Goal: Task Accomplishment & Management: Manage account settings

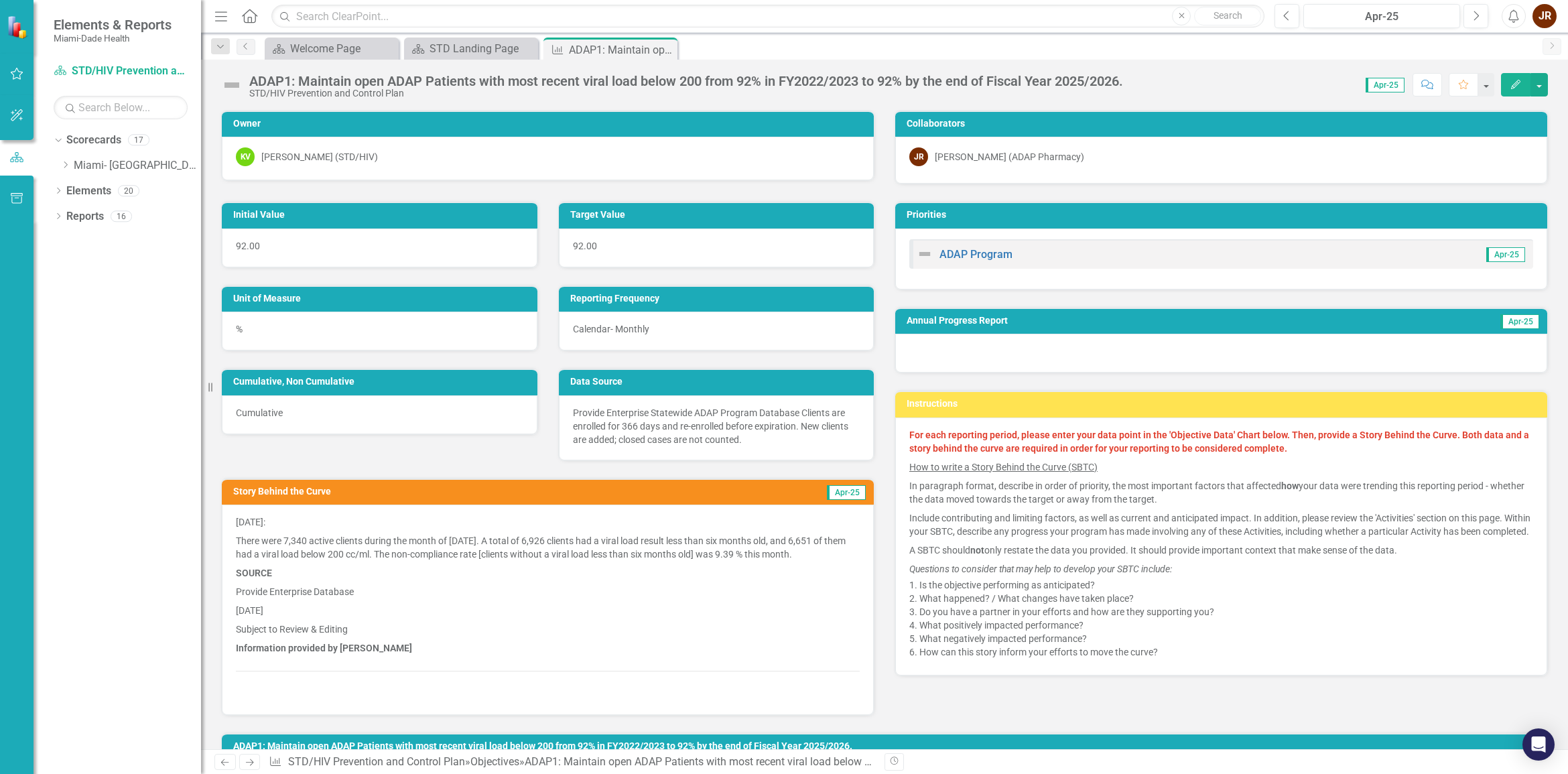
scroll to position [863, 0]
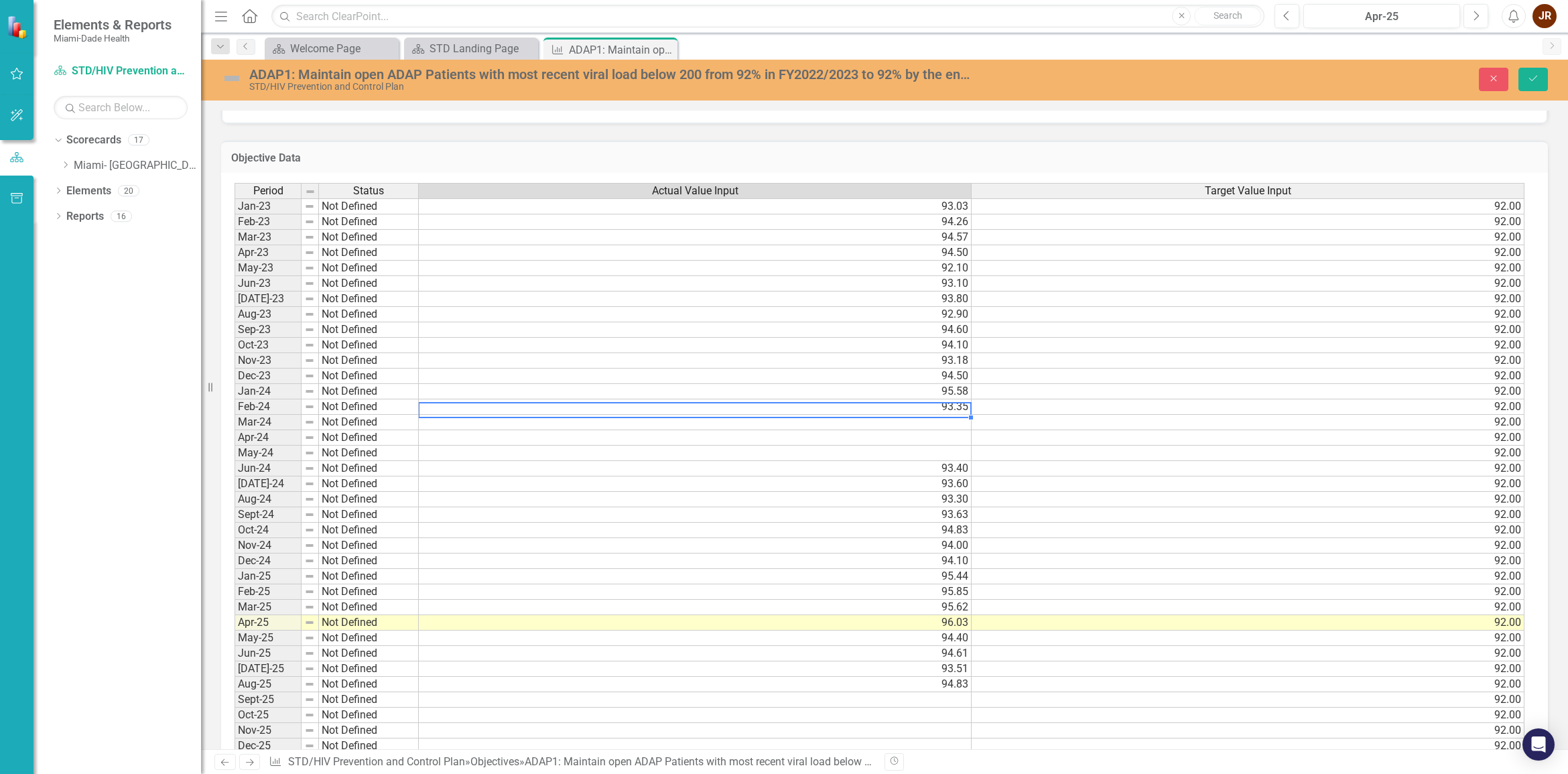
type textarea "93.35"
click at [1102, 403] on td "92.00" at bounding box center [1248, 407] width 553 height 15
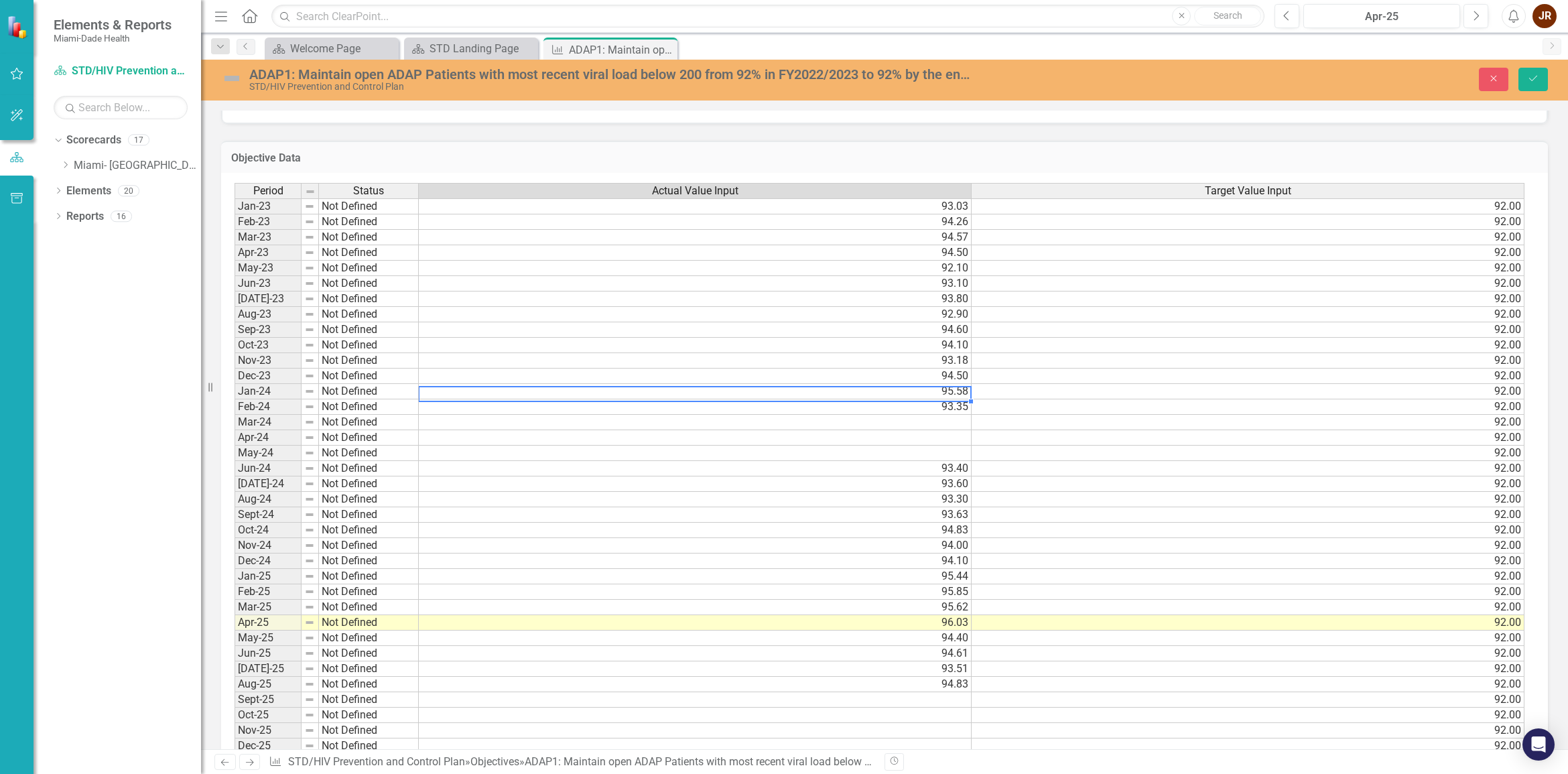
click at [960, 394] on td "95.58" at bounding box center [694, 391] width 553 height 15
click at [1539, 76] on button "Save" at bounding box center [1533, 79] width 30 height 23
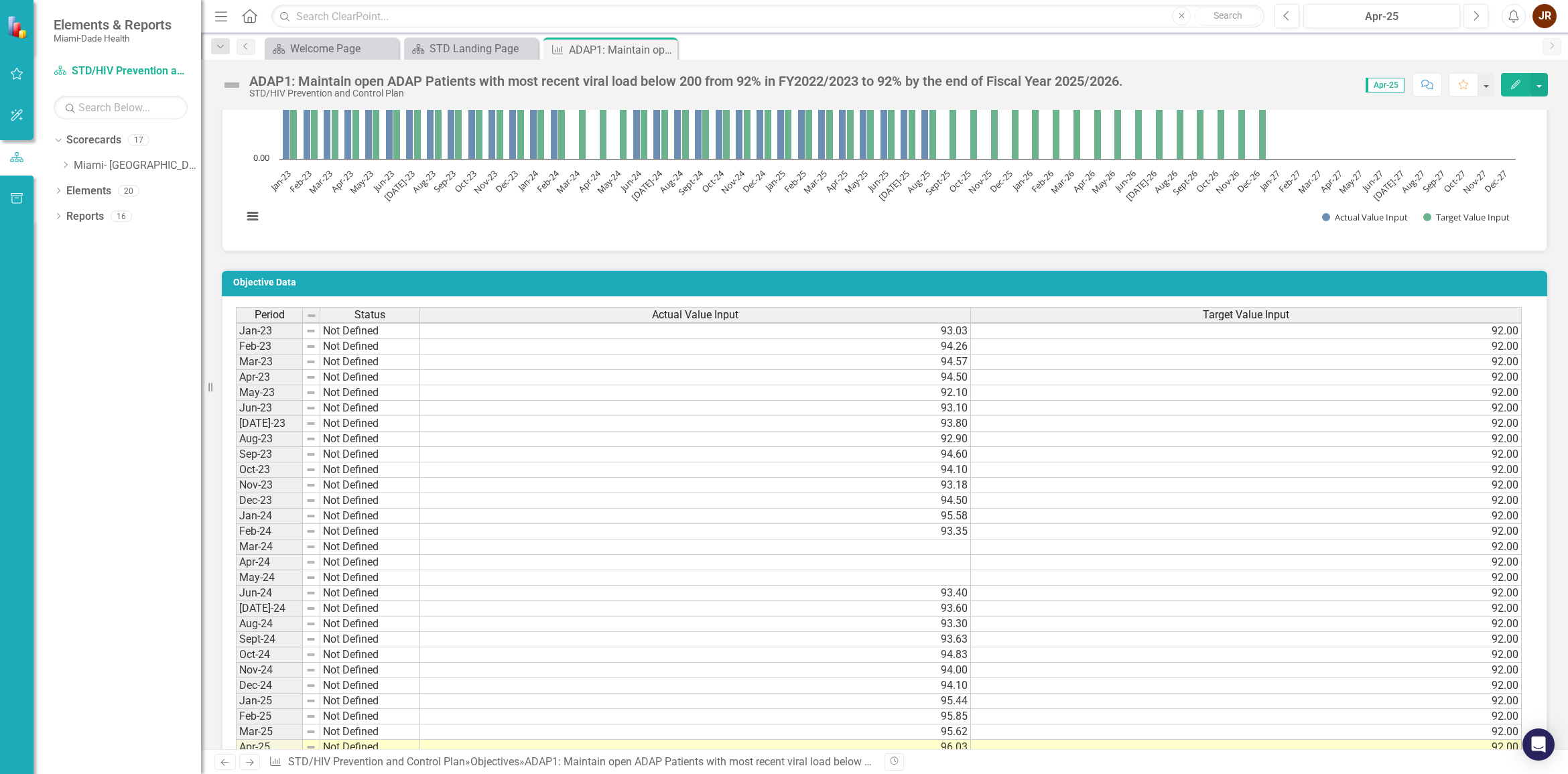
scroll to position [754, 0]
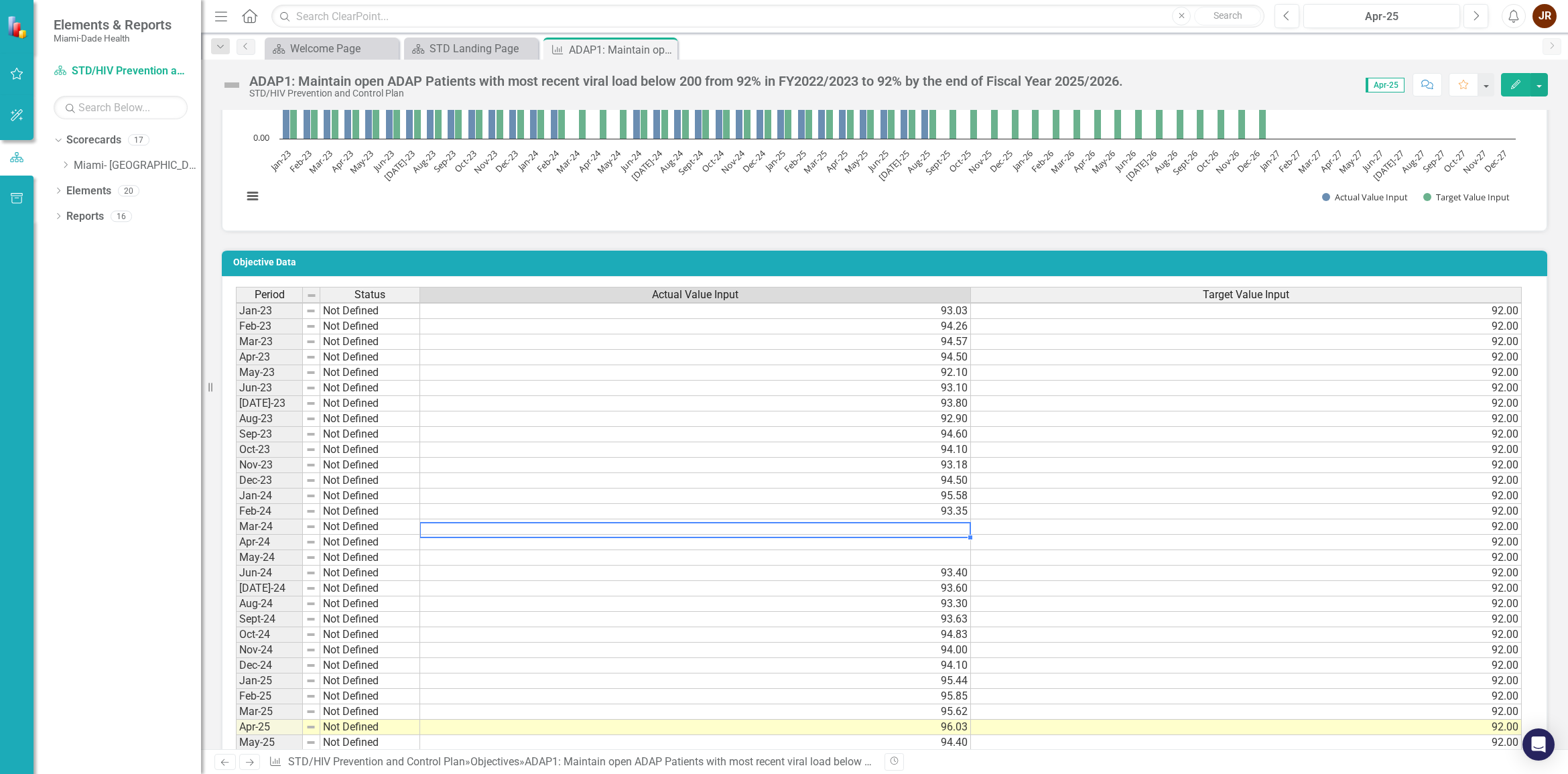
click at [882, 520] on td at bounding box center [695, 527] width 551 height 15
click at [961, 506] on td "93.35" at bounding box center [695, 512] width 551 height 15
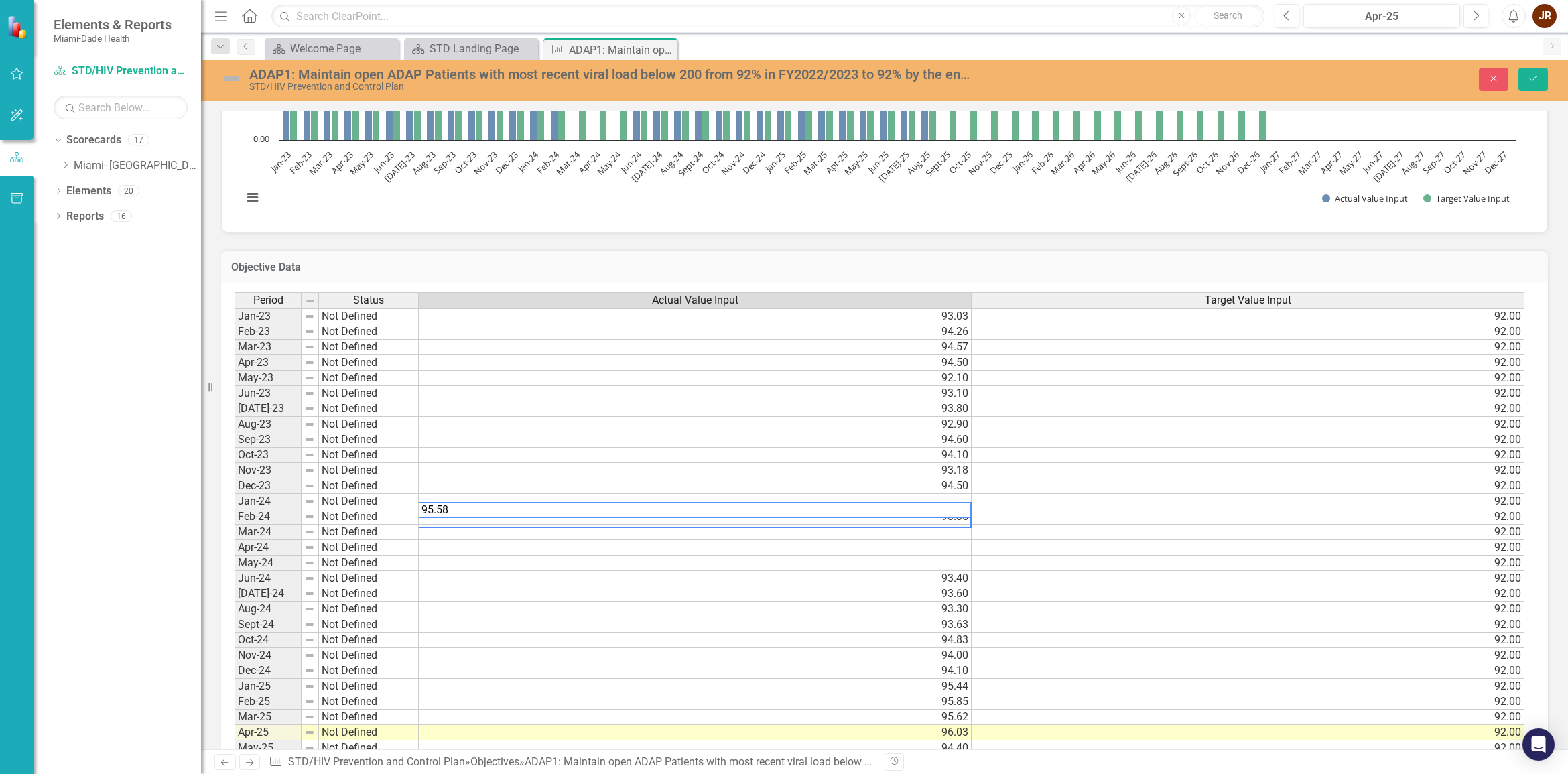
type textarea "92"
click at [1137, 499] on td "92.00" at bounding box center [1248, 501] width 553 height 15
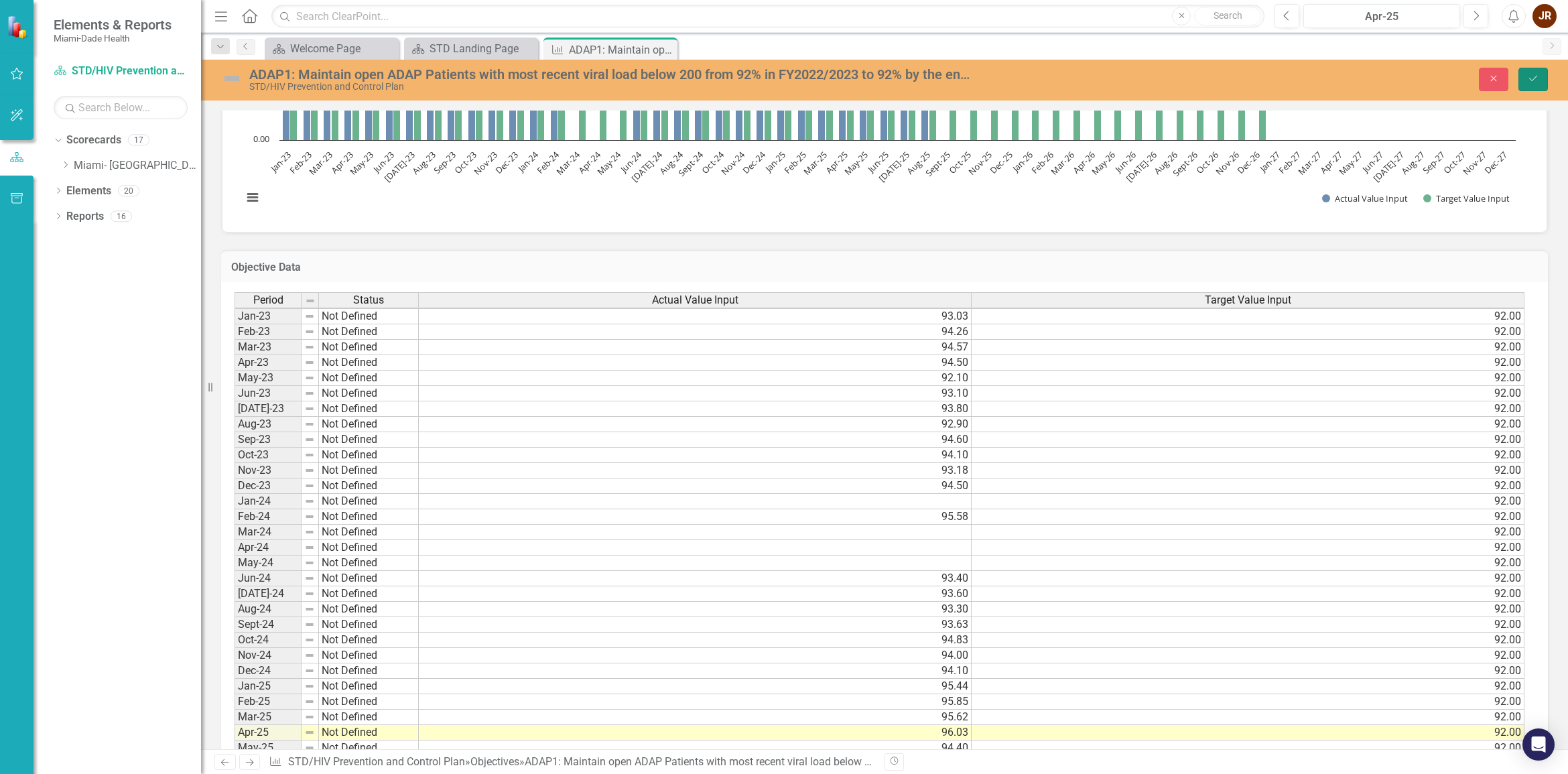
click at [1535, 73] on icon "Save" at bounding box center [1533, 78] width 13 height 10
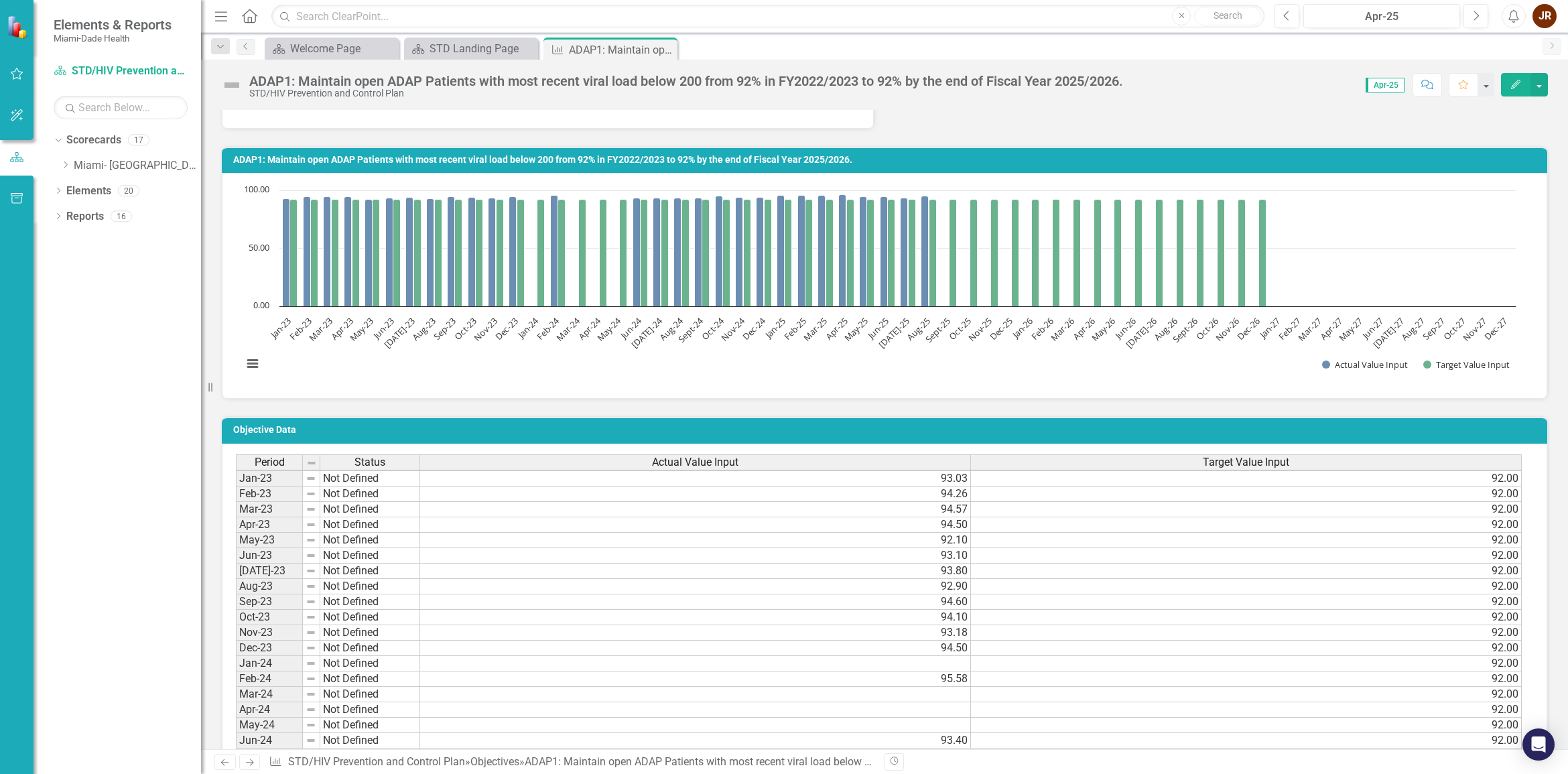
scroll to position [670, 0]
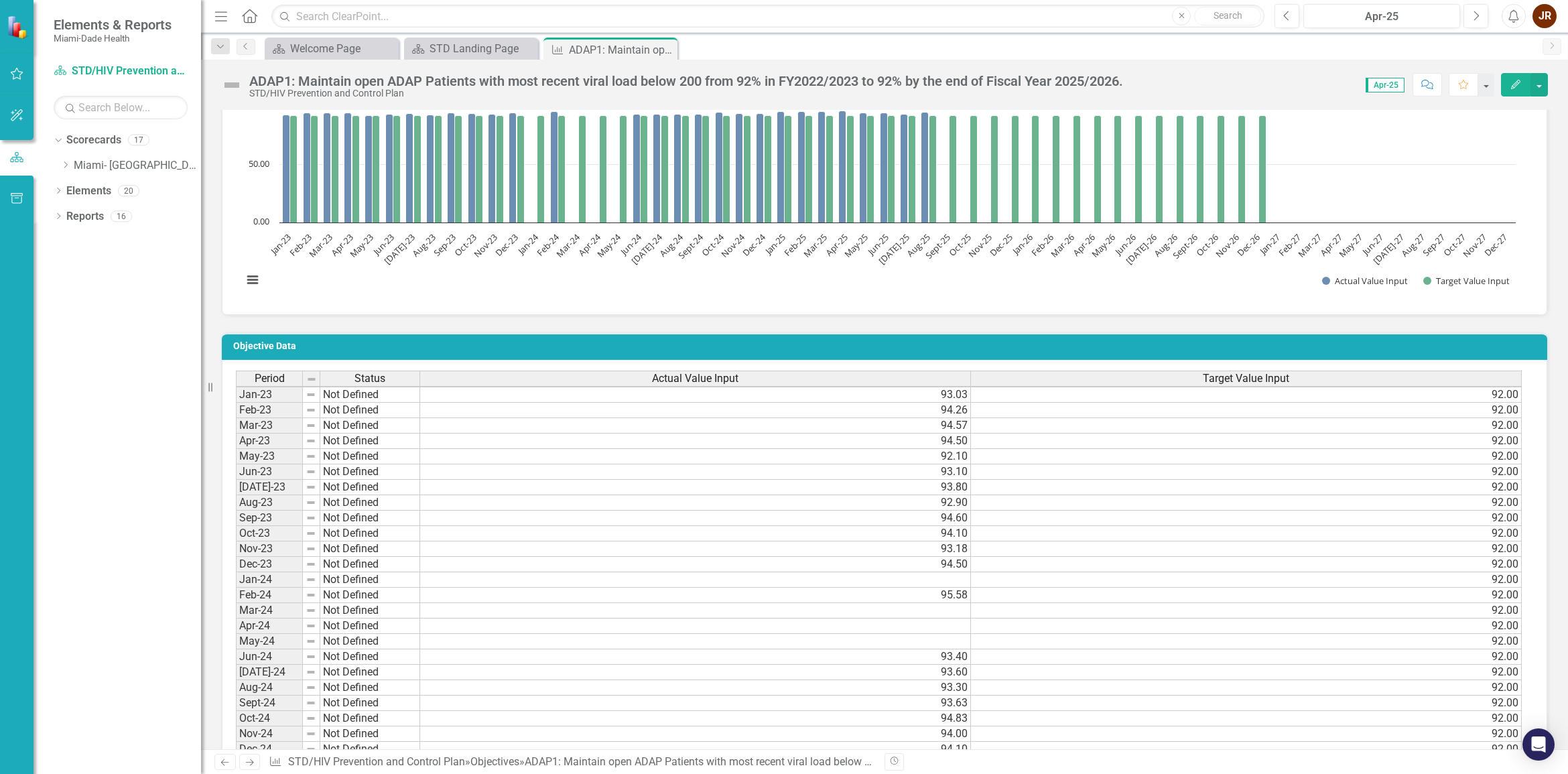
click at [369, 584] on td "Not Defined" at bounding box center [370, 580] width 100 height 15
drag, startPoint x: 282, startPoint y: 586, endPoint x: 291, endPoint y: 585, distance: 9.1
click at [284, 586] on td "Jan-24" at bounding box center [269, 580] width 67 height 15
drag, startPoint x: 365, startPoint y: 583, endPoint x: 451, endPoint y: 587, distance: 86.1
click at [390, 583] on td "Not Defined" at bounding box center [370, 580] width 100 height 15
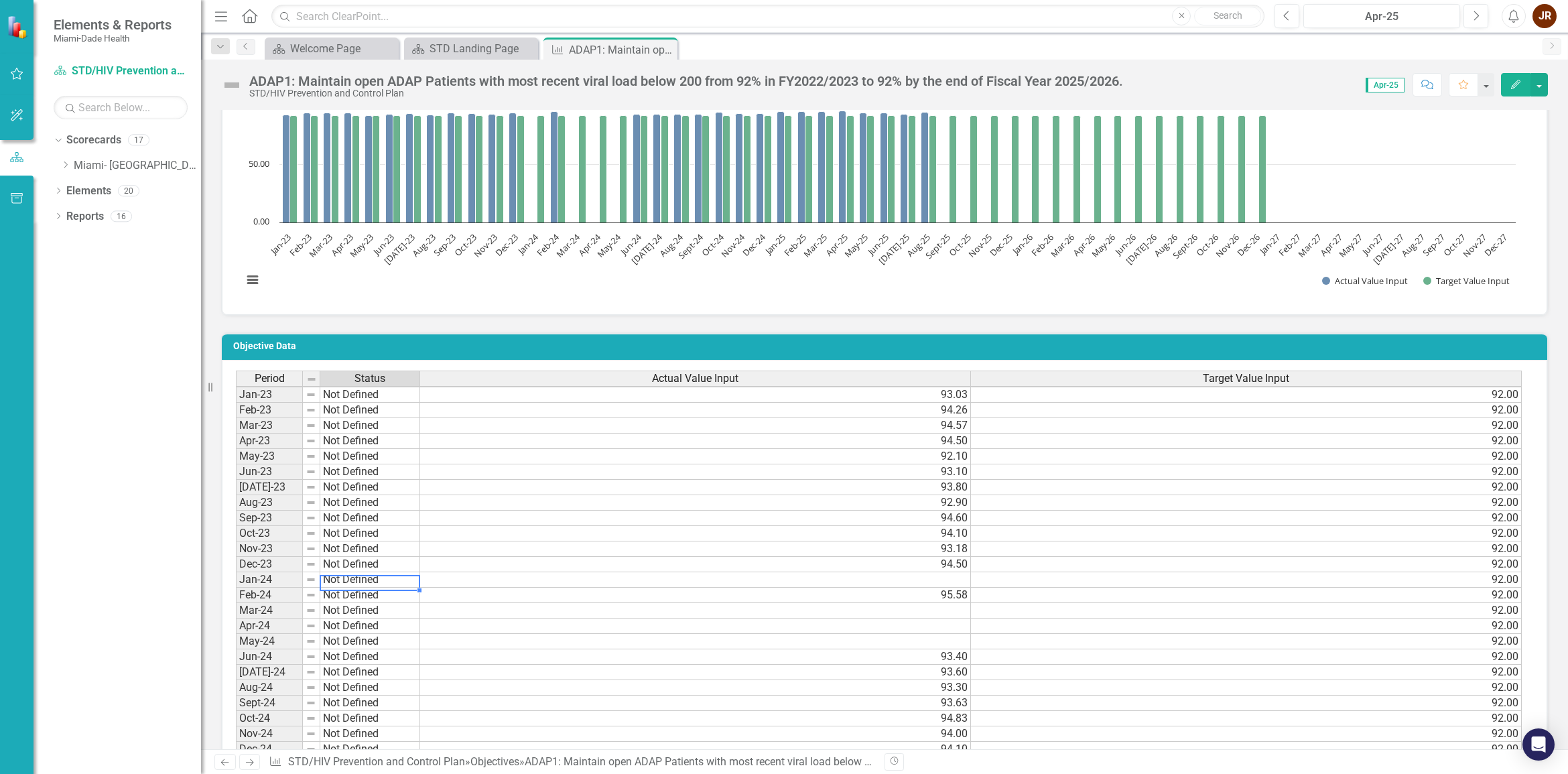
click at [453, 587] on td "95.58" at bounding box center [695, 595] width 551 height 15
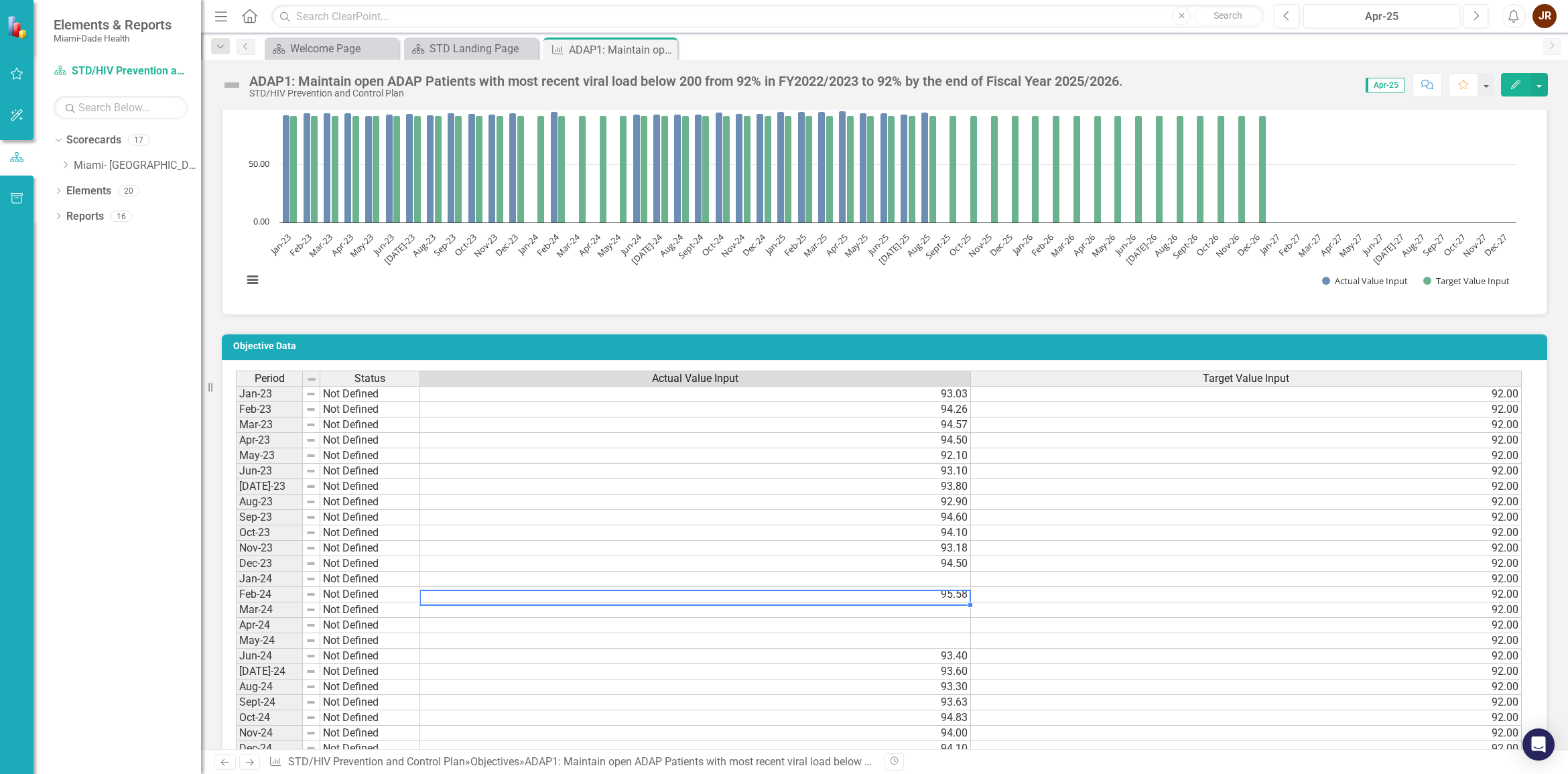
scroll to position [586, 0]
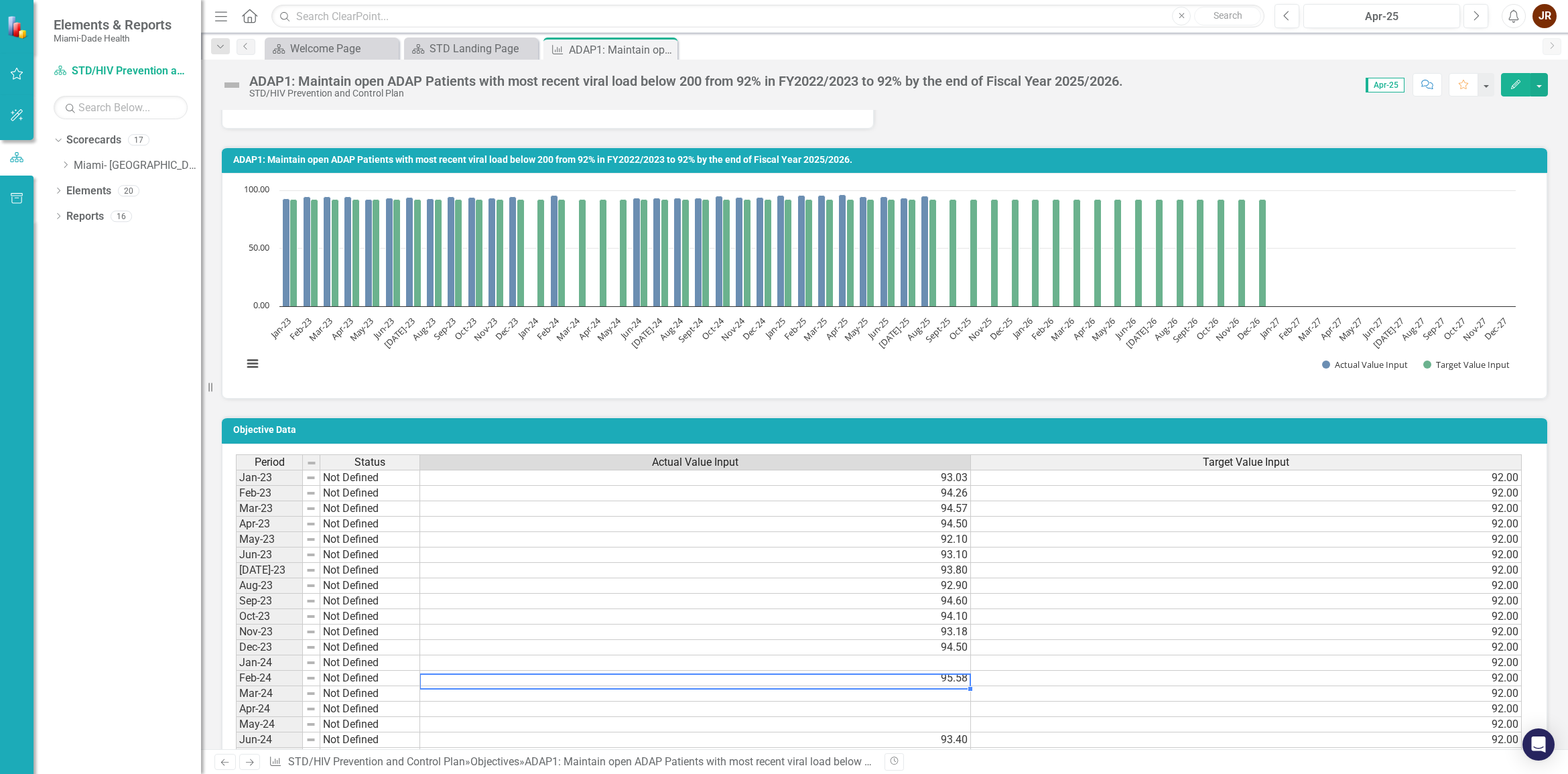
click at [960, 680] on td "95.58" at bounding box center [695, 679] width 551 height 15
click at [956, 662] on td at bounding box center [695, 663] width 551 height 15
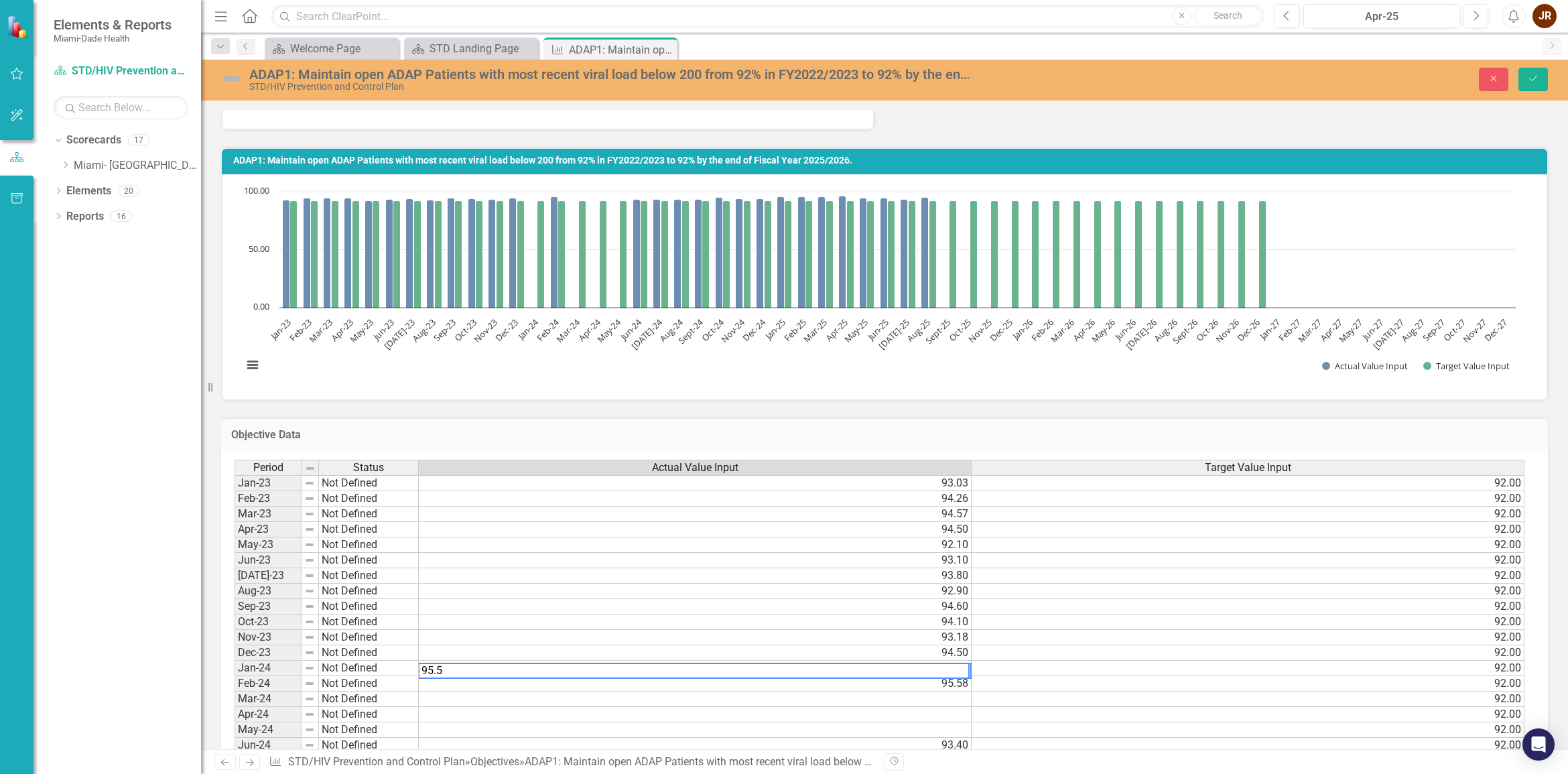
type textarea "95.58"
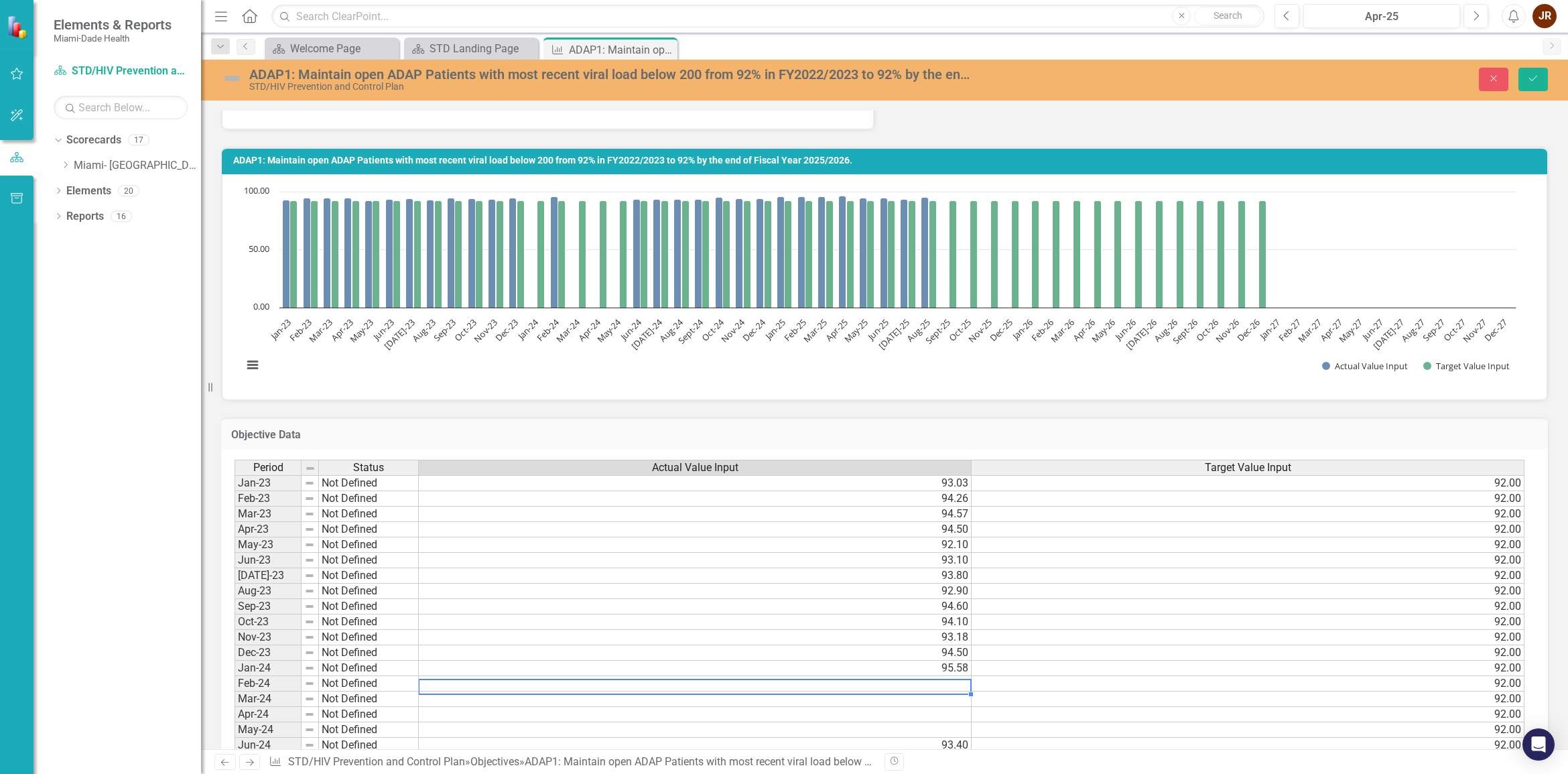
click at [1059, 652] on td "92.00" at bounding box center [1248, 653] width 553 height 15
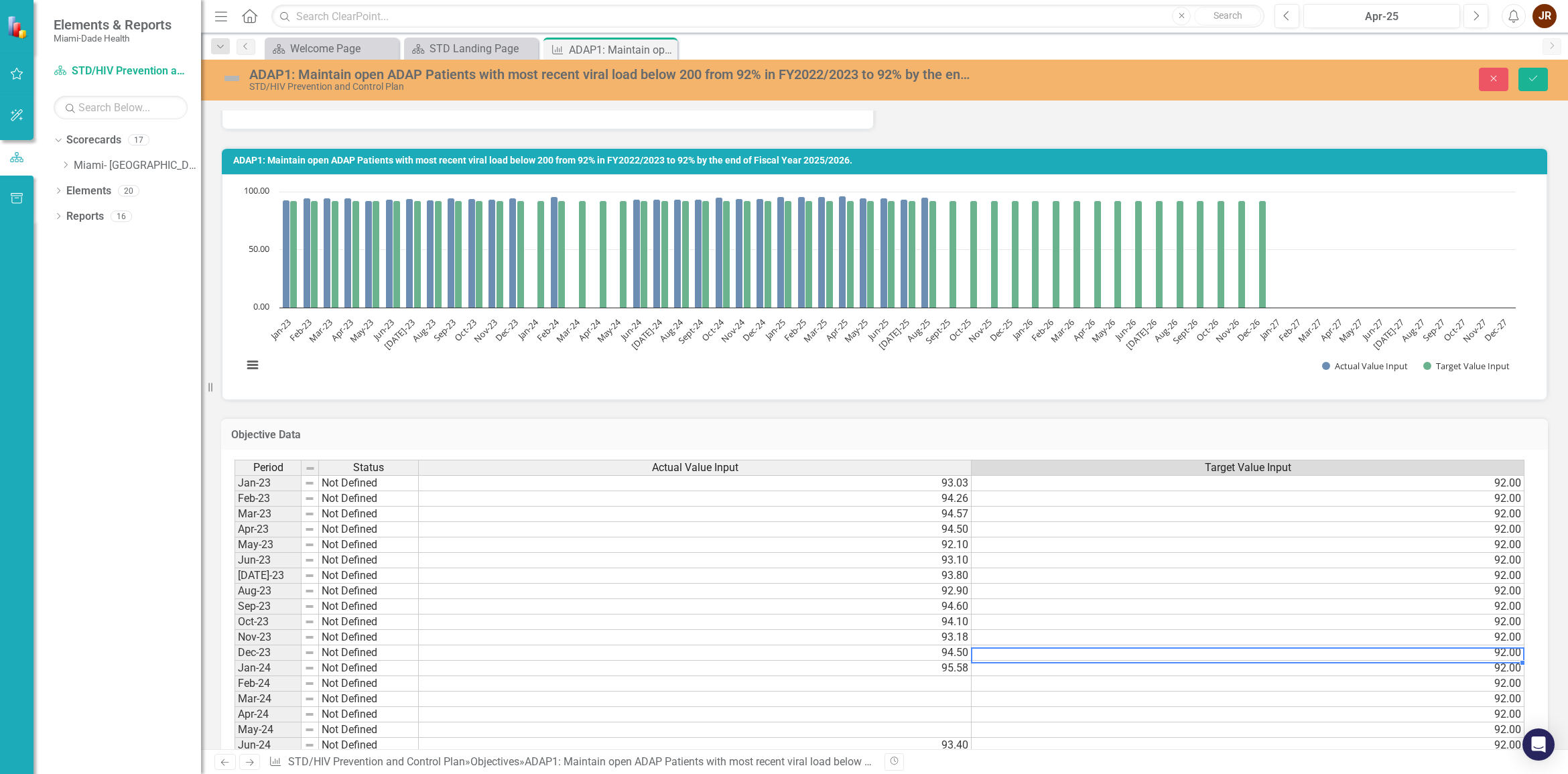
click at [923, 683] on td at bounding box center [694, 683] width 553 height 15
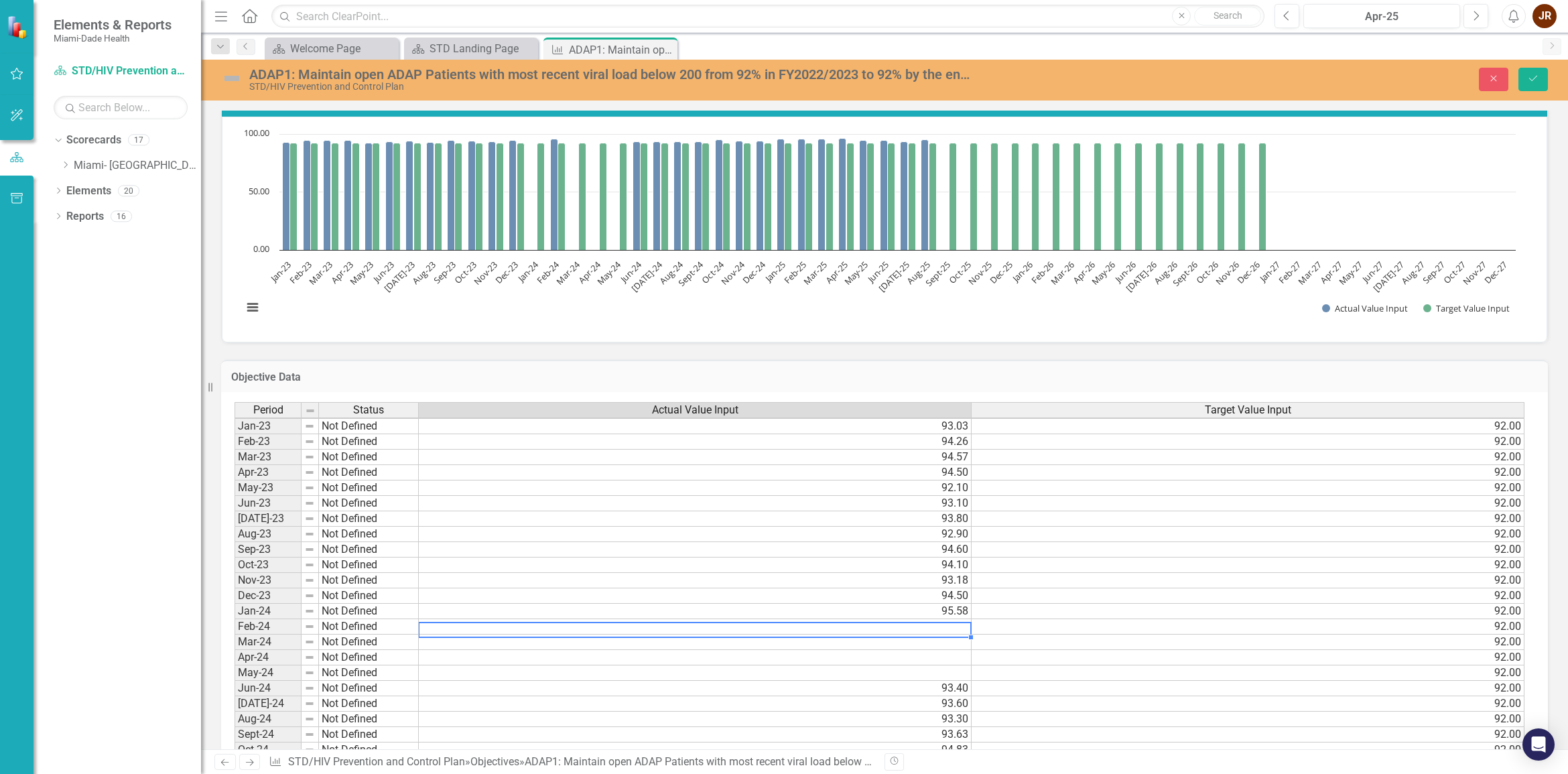
scroll to position [670, 0]
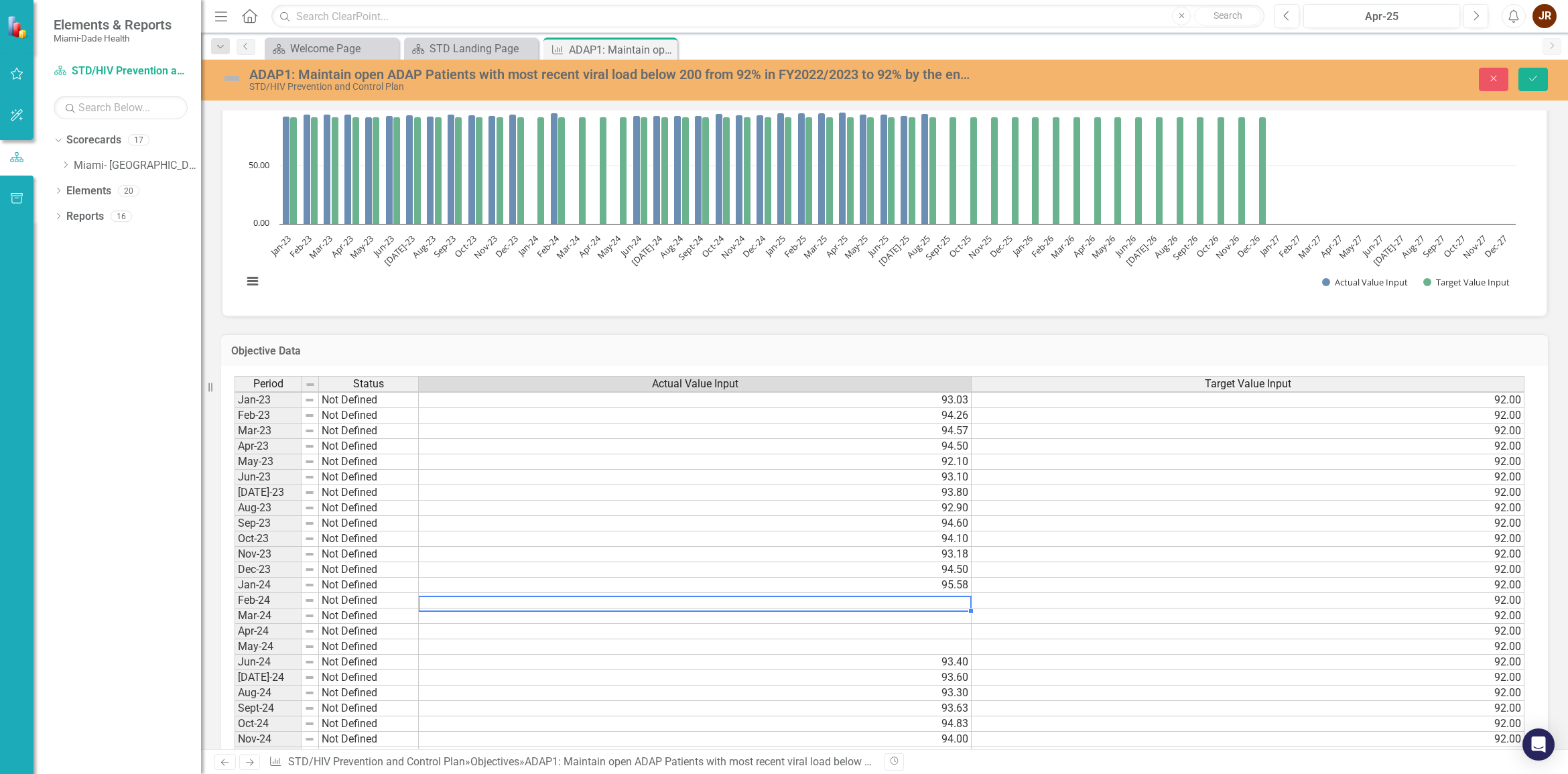
click at [896, 608] on td at bounding box center [694, 616] width 553 height 15
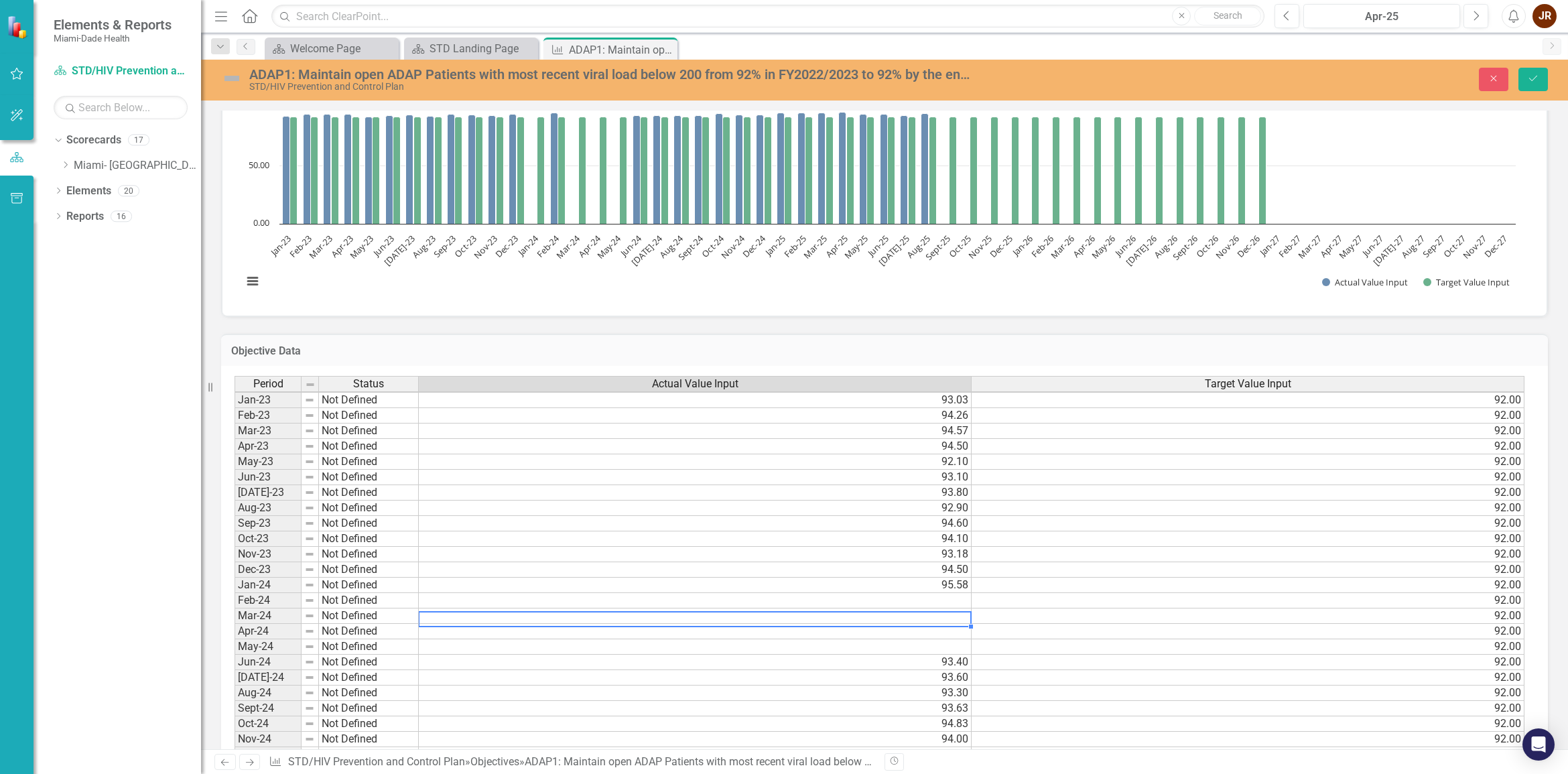
click at [960, 608] on td at bounding box center [694, 616] width 553 height 15
click at [965, 608] on td at bounding box center [694, 616] width 553 height 15
type textarea "93.35"
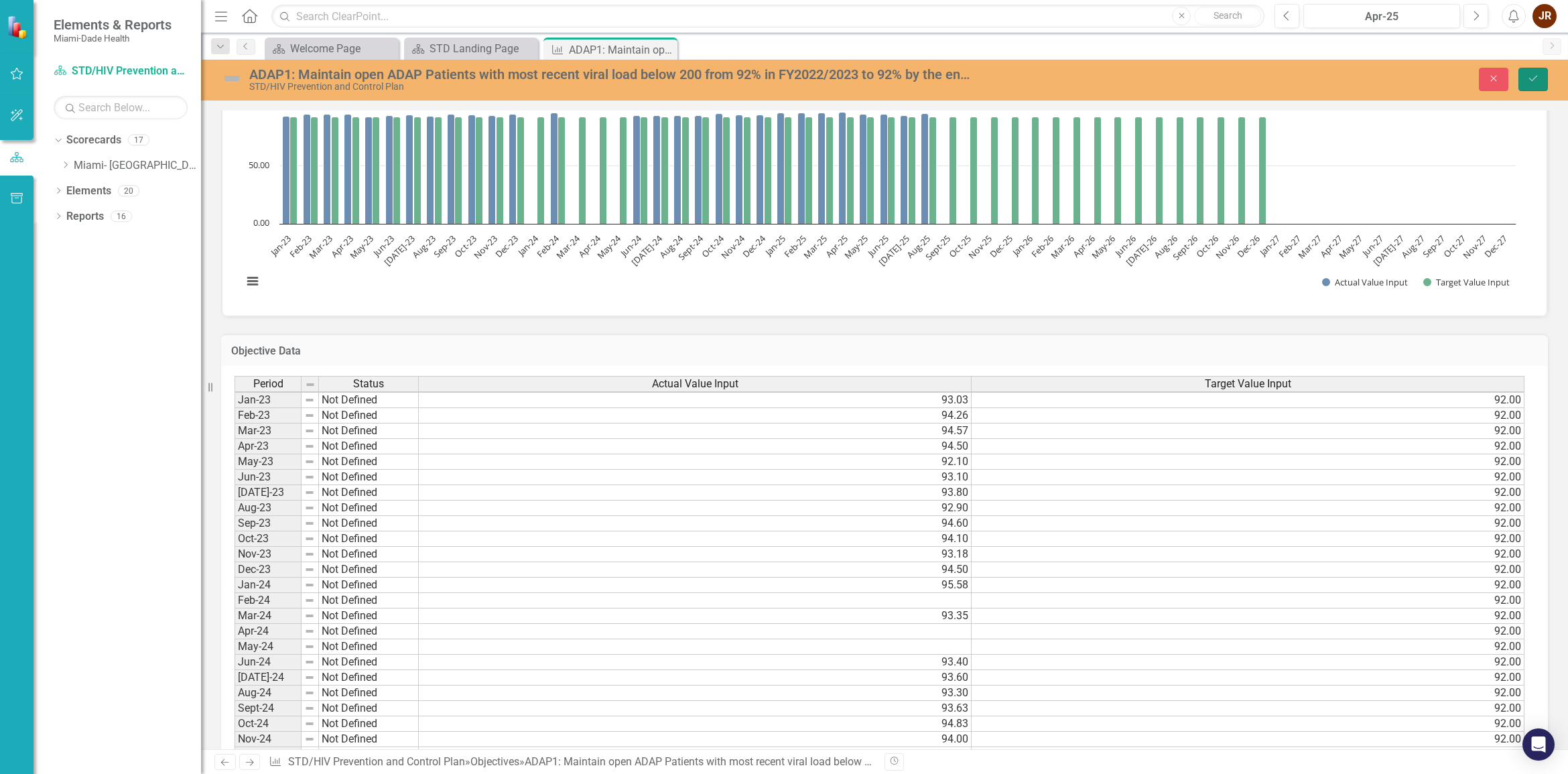
click at [1531, 78] on icon "Save" at bounding box center [1533, 78] width 13 height 10
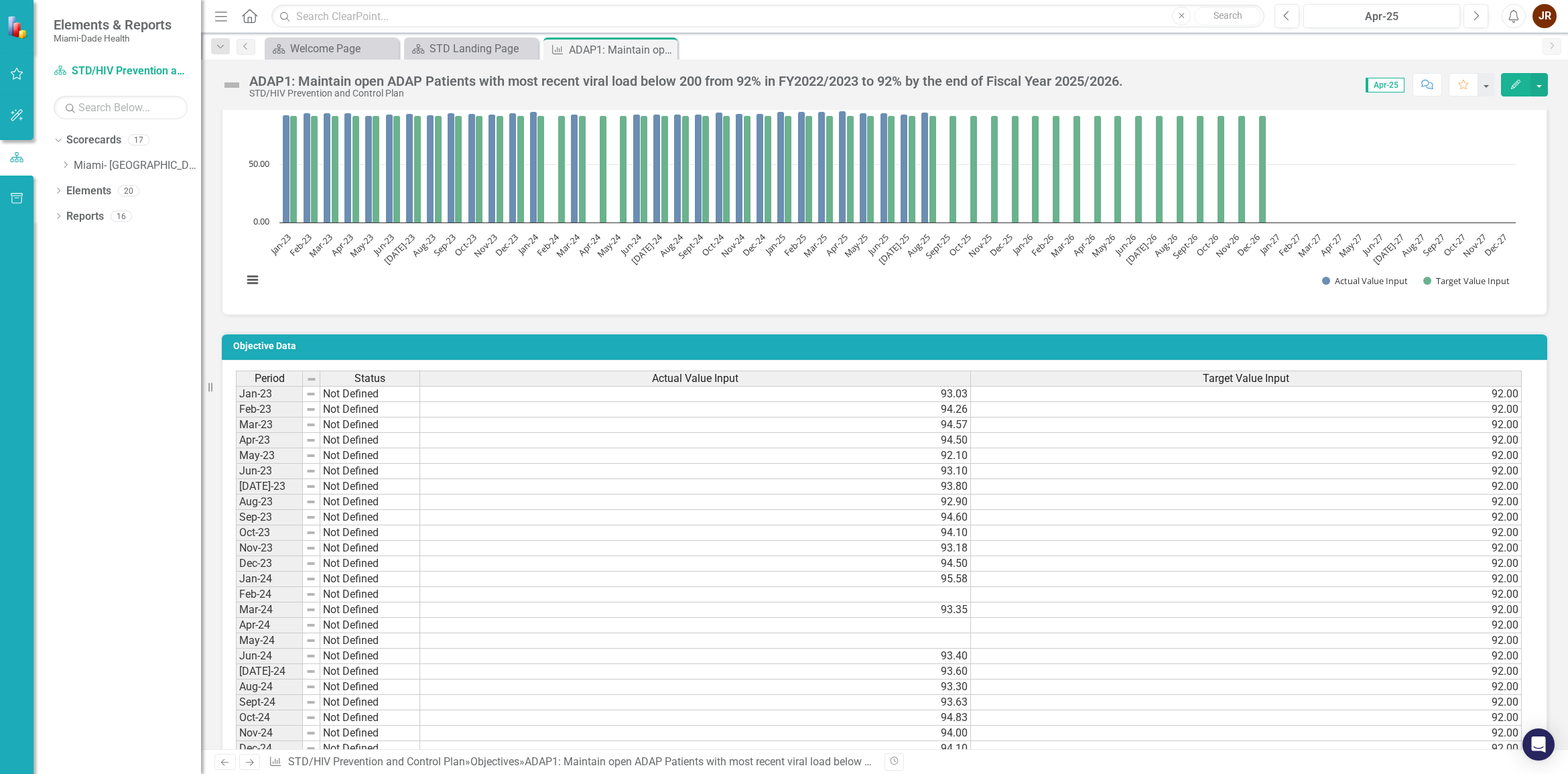
scroll to position [754, 0]
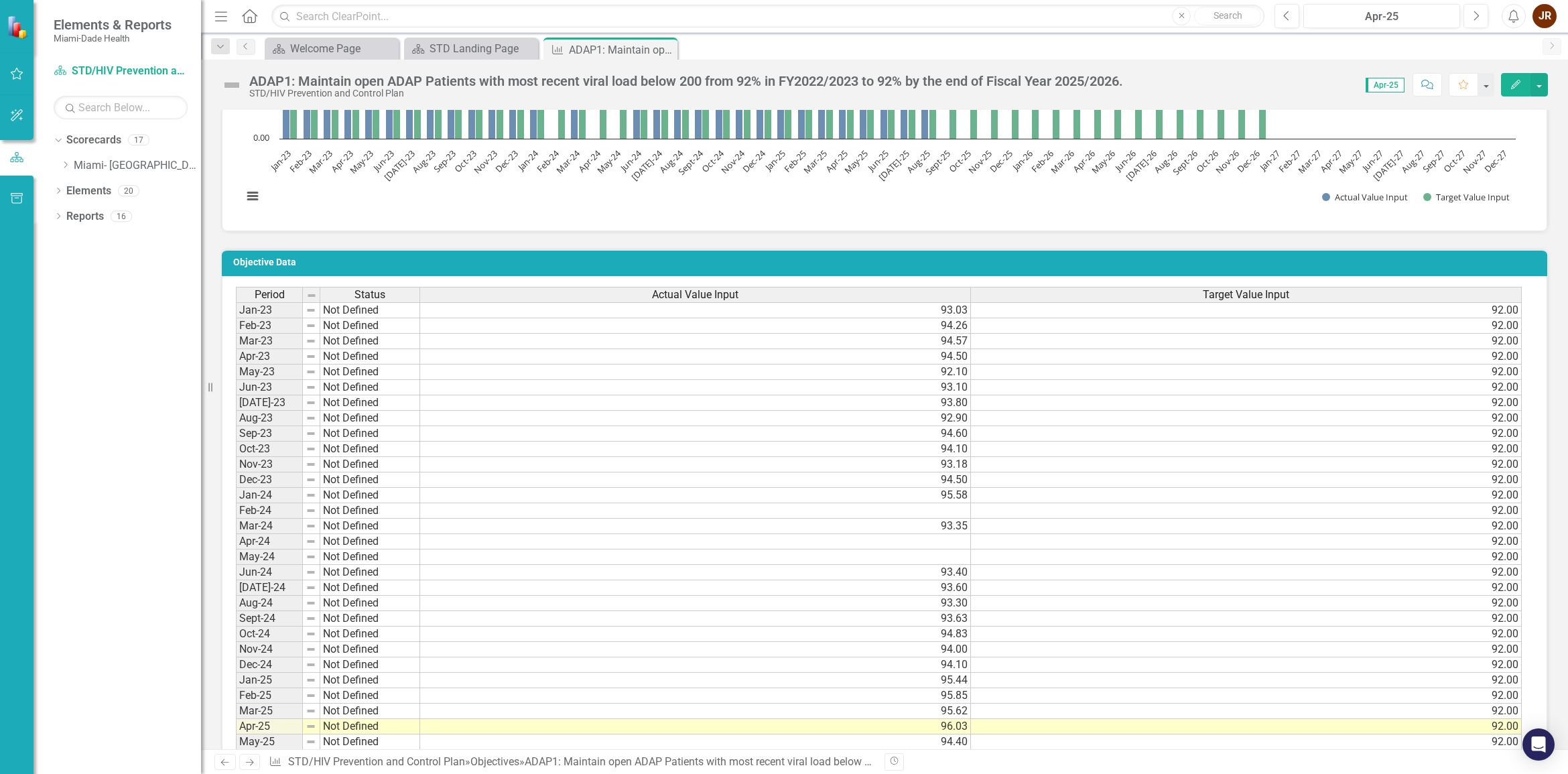
click at [236, 504] on div "Period Status Actual Value Input Target Value Input Jan-23 Not Defined 93.03 92…" at bounding box center [236, 757] width 0 height 941
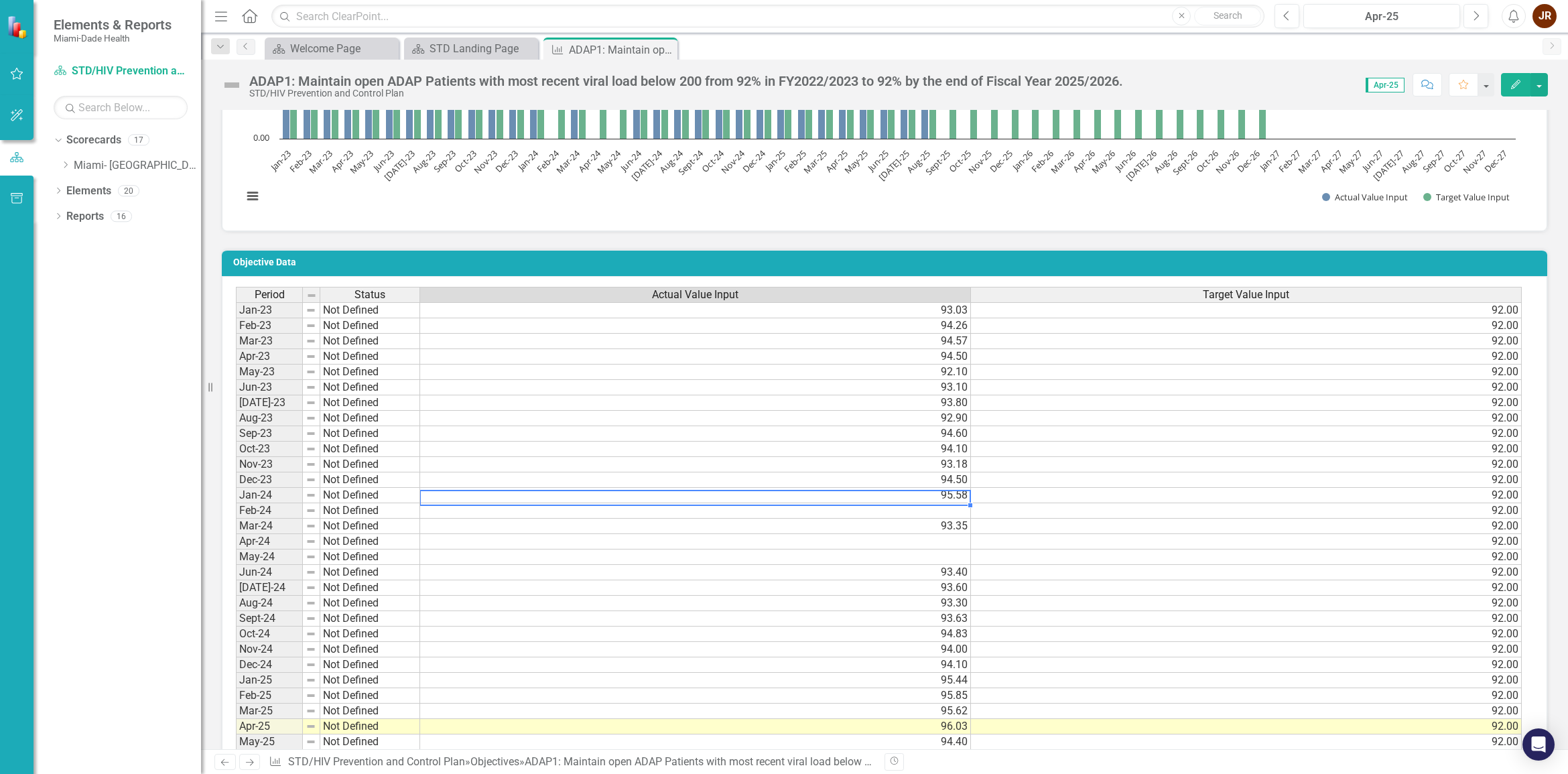
click at [956, 513] on td at bounding box center [695, 511] width 551 height 15
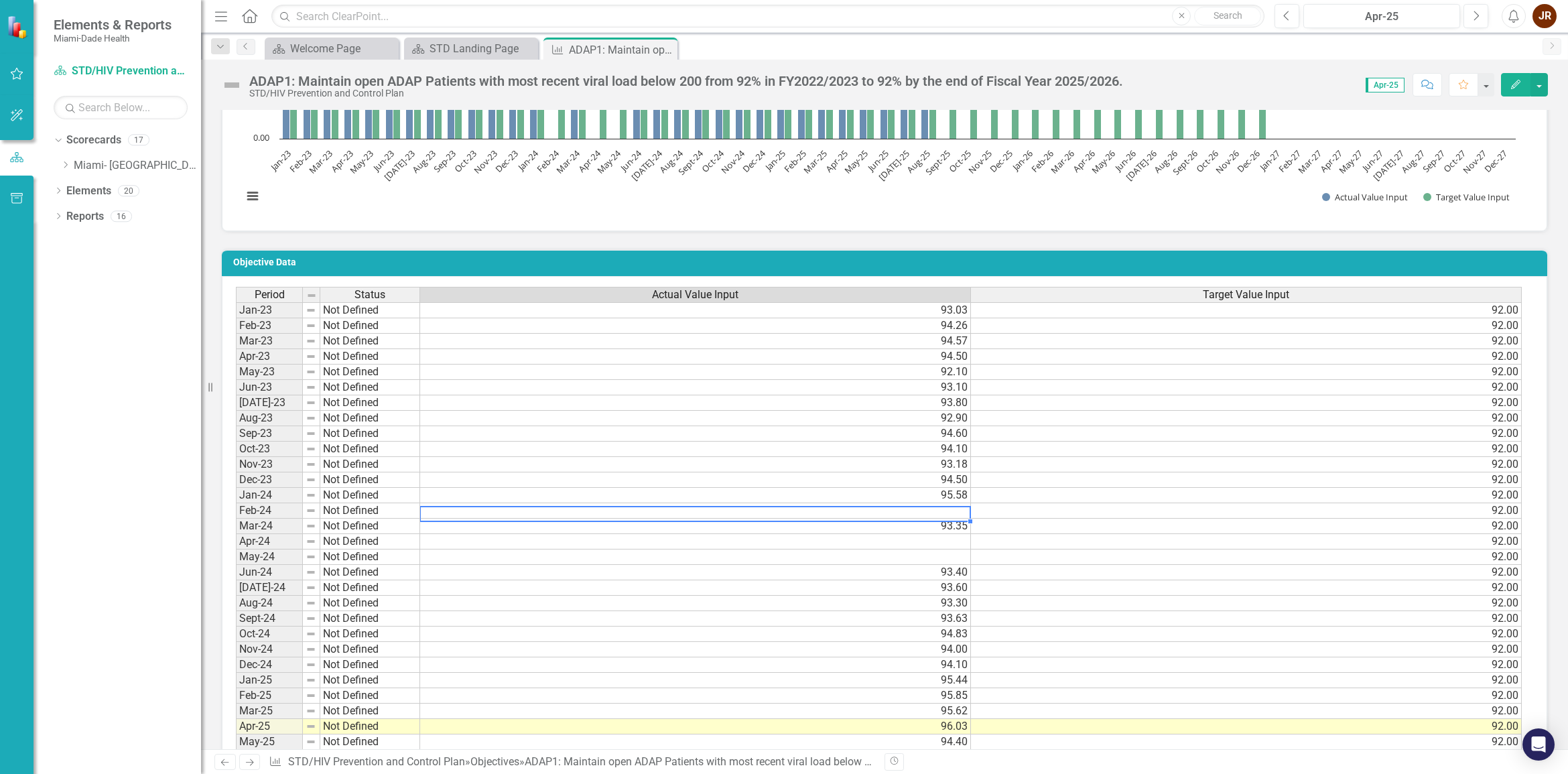
click at [956, 513] on td at bounding box center [695, 511] width 551 height 15
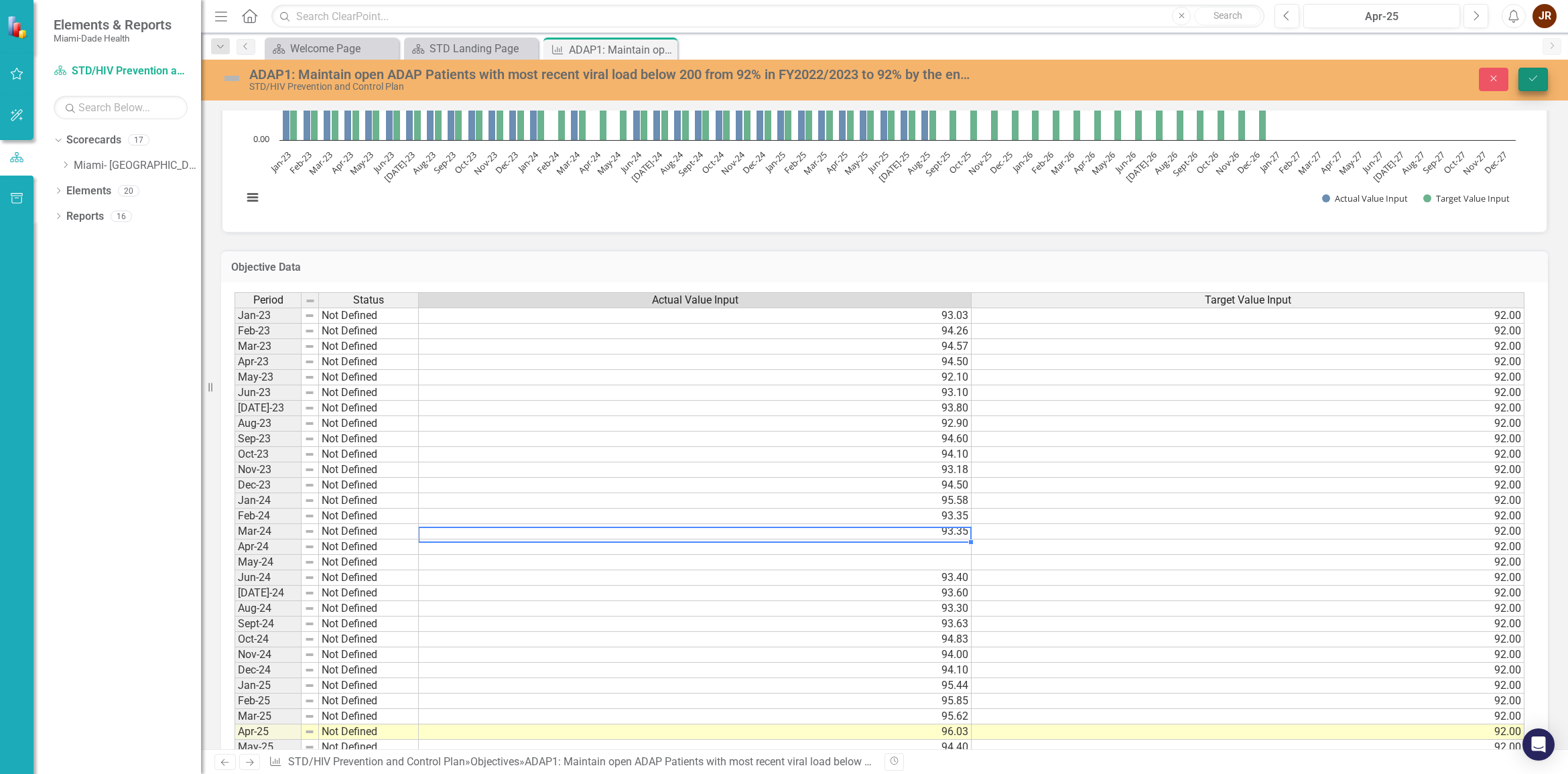
type textarea "93.35"
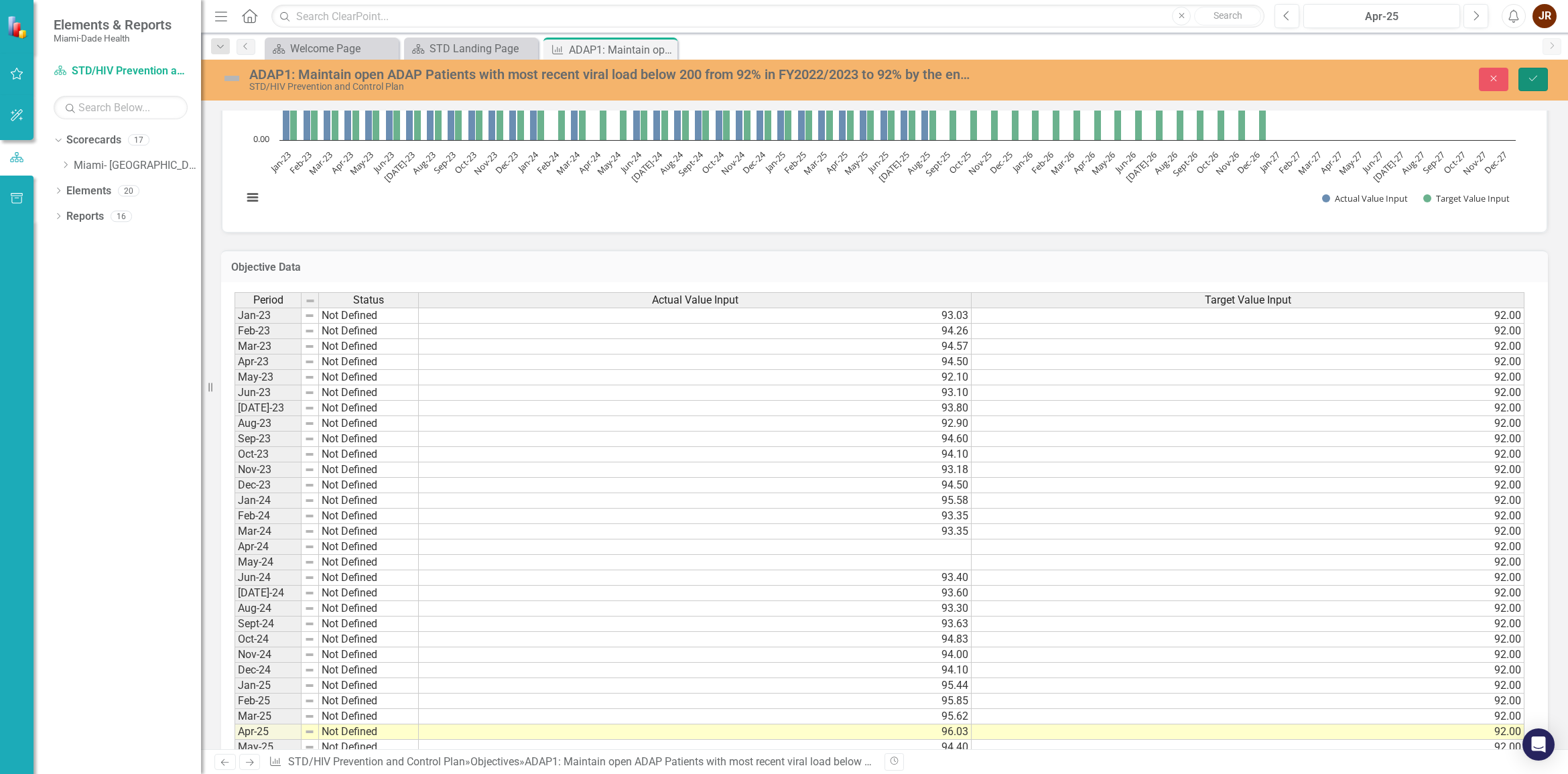
click at [1541, 71] on button "Save" at bounding box center [1533, 79] width 30 height 23
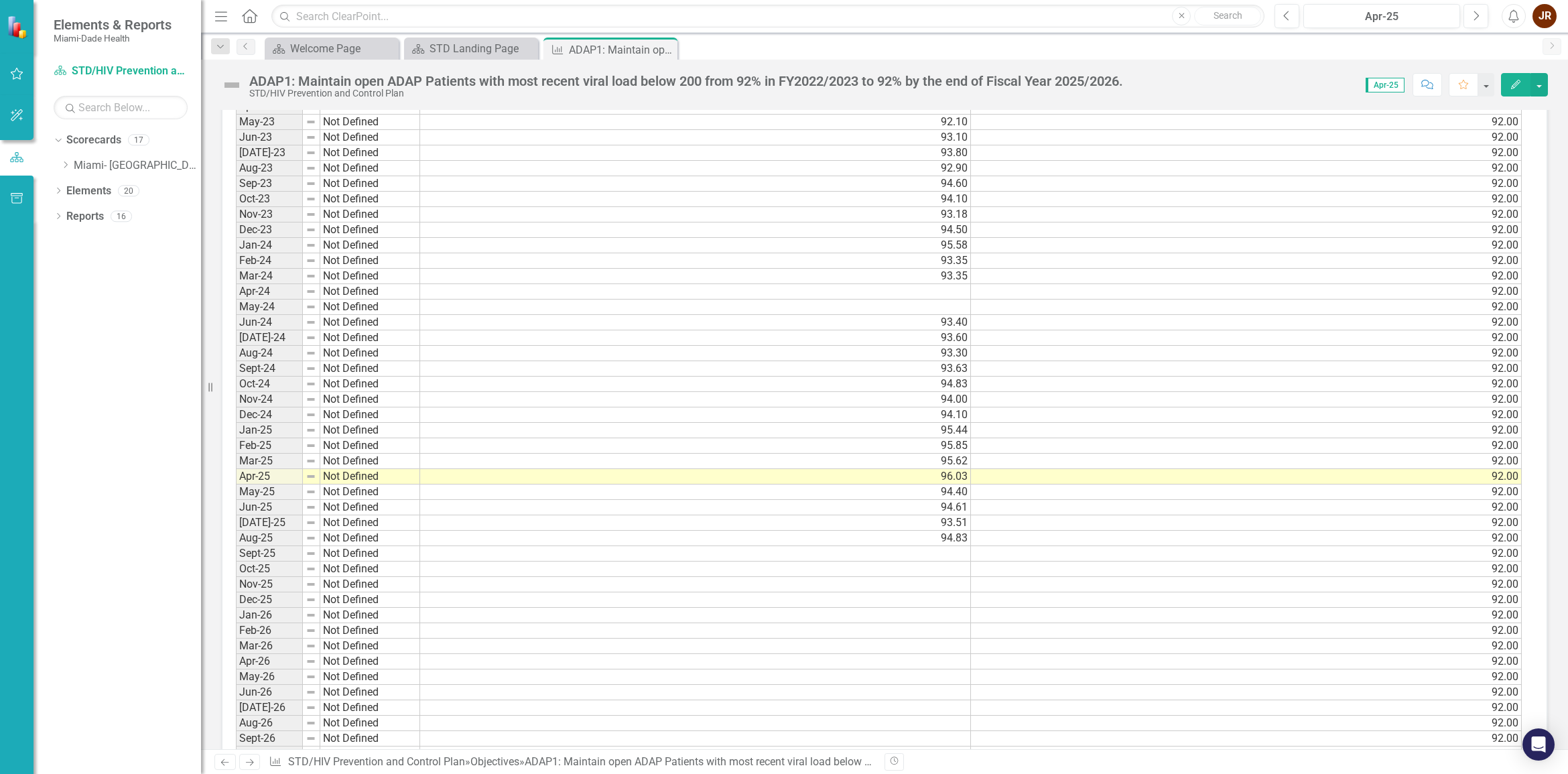
scroll to position [1004, 0]
click at [960, 279] on td "93.35" at bounding box center [695, 275] width 551 height 15
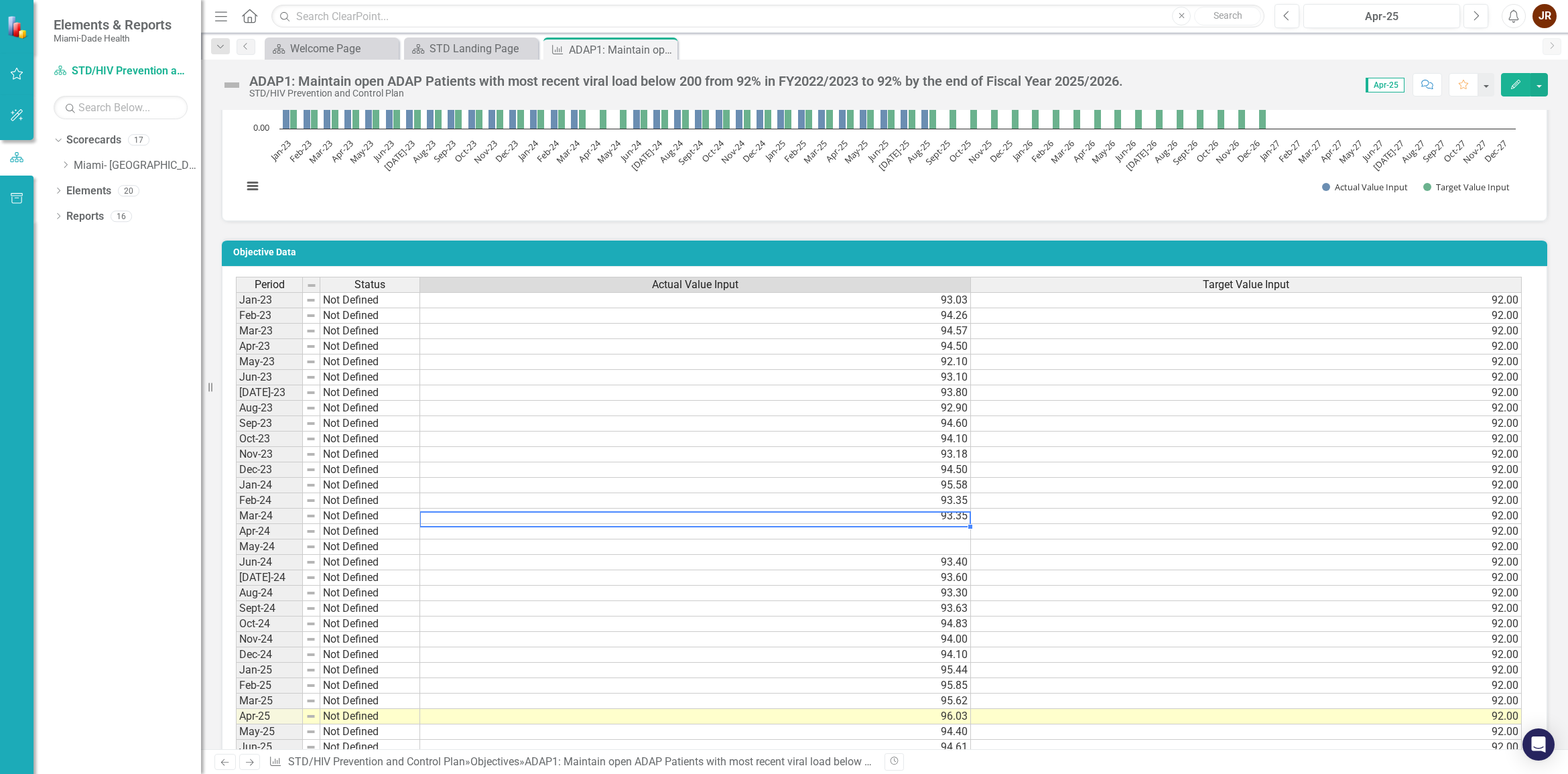
scroll to position [754, 0]
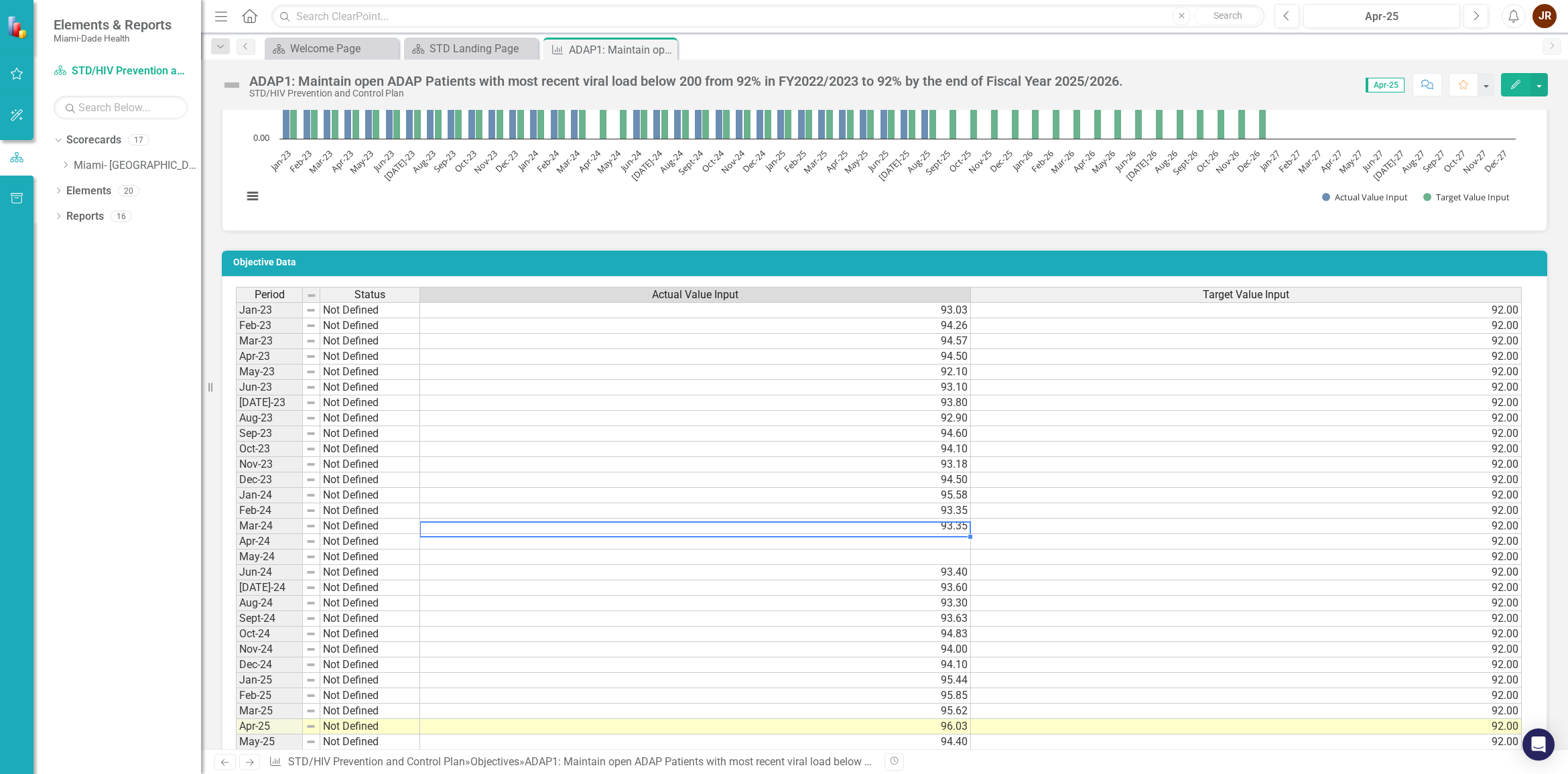
click at [957, 522] on div at bounding box center [694, 521] width 551 height 1
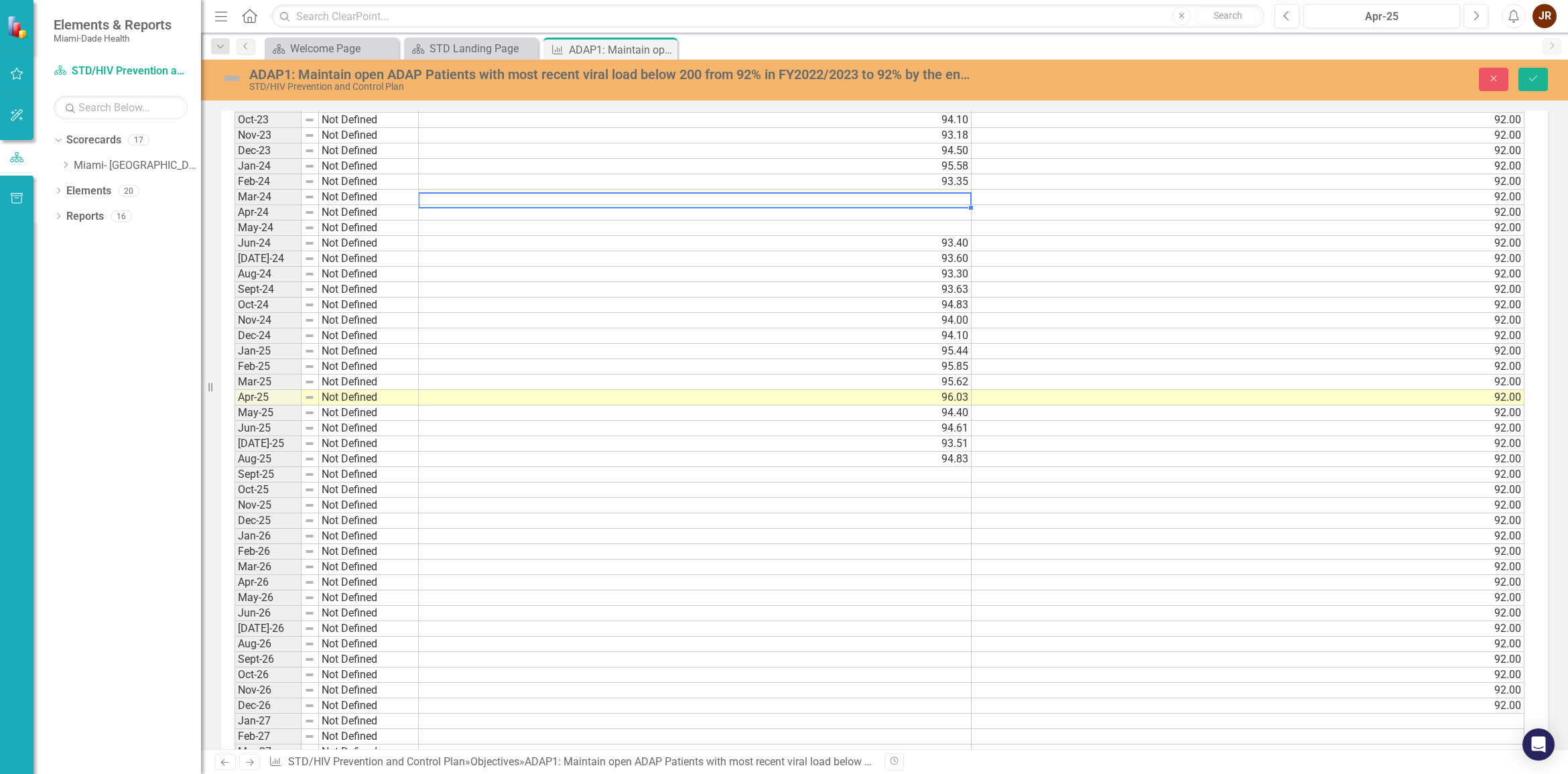
scroll to position [0, 0]
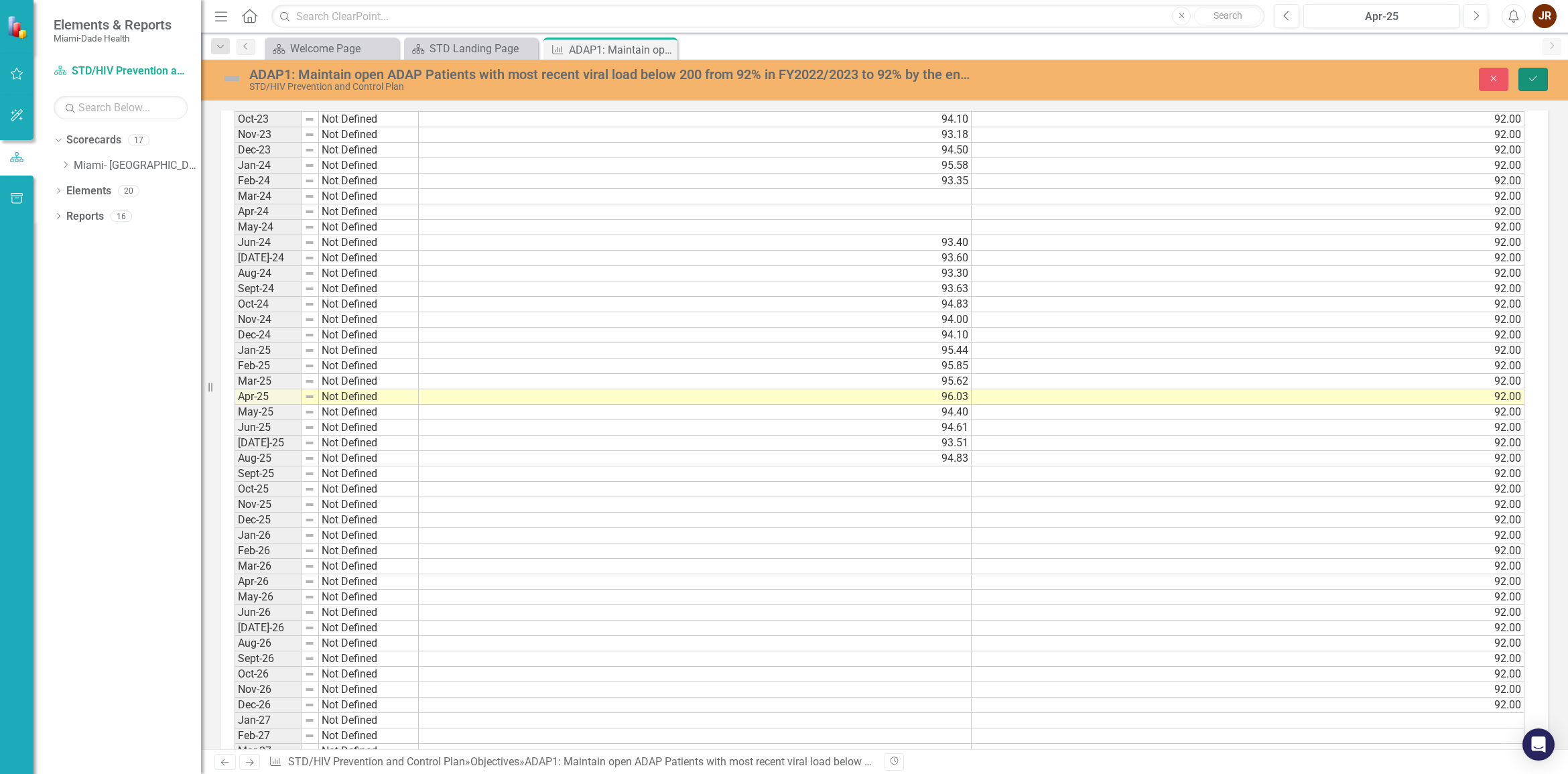
click at [1529, 78] on icon "Save" at bounding box center [1533, 78] width 13 height 10
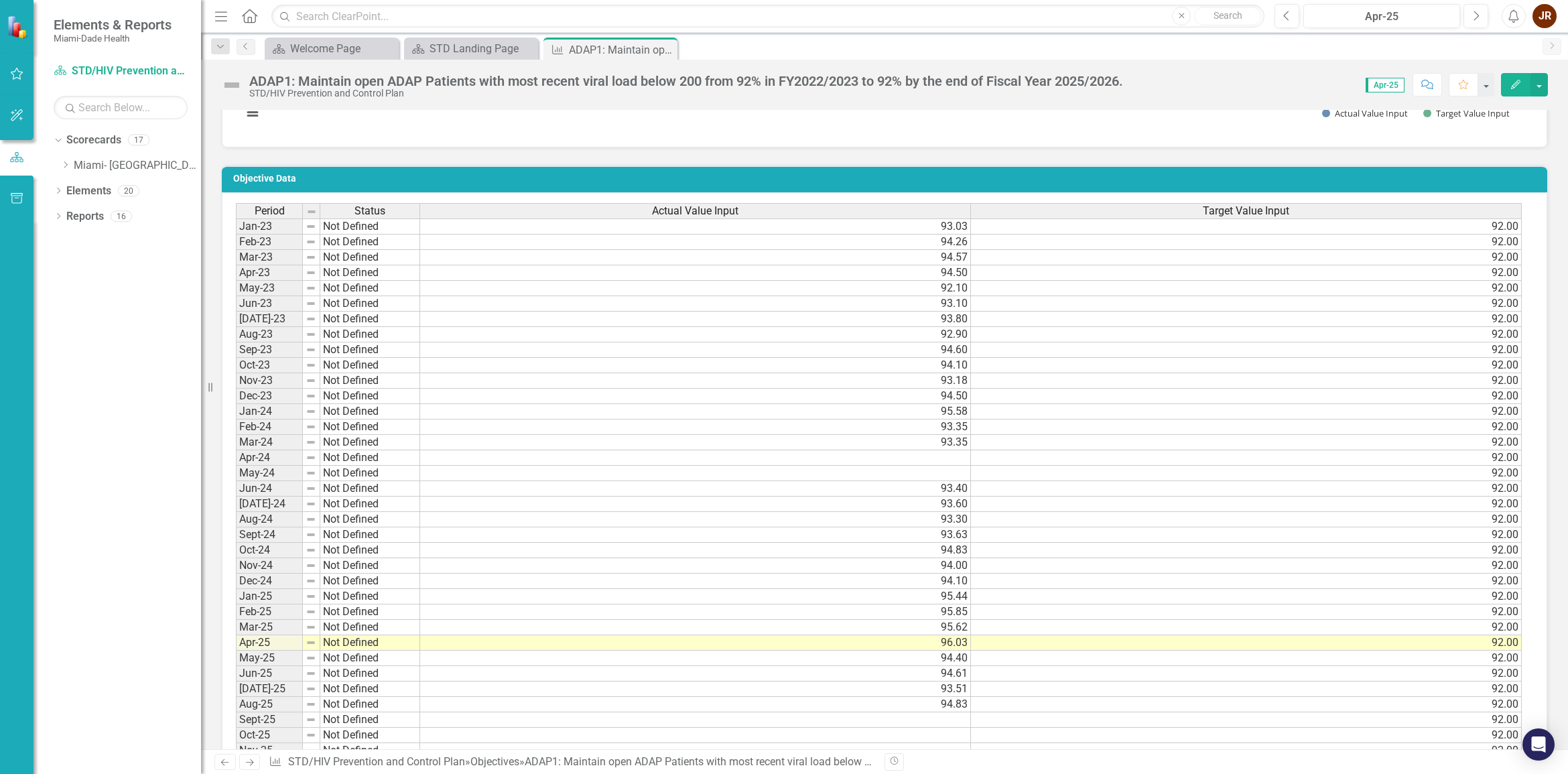
click at [960, 445] on td "93.35" at bounding box center [695, 442] width 551 height 15
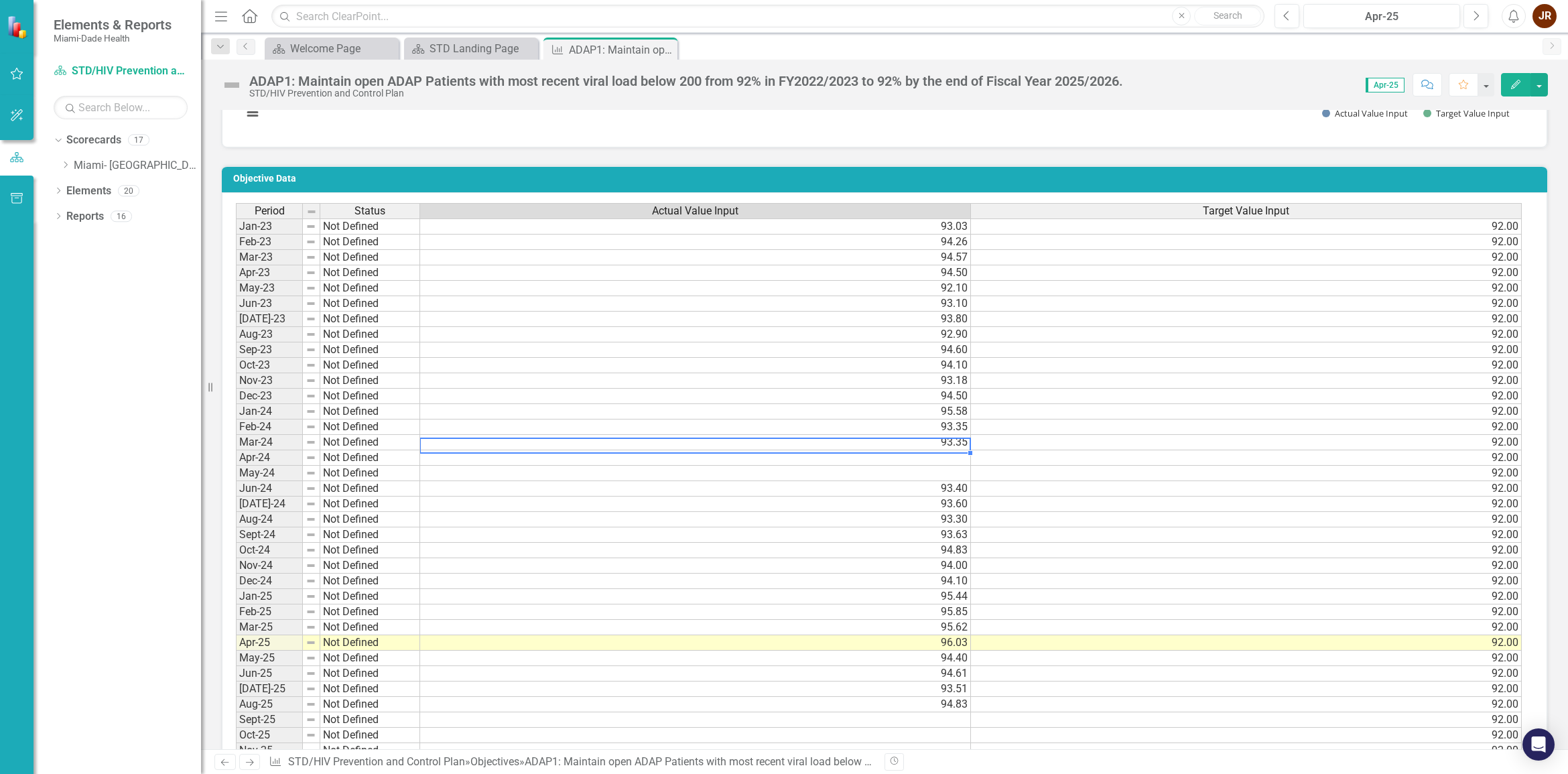
click at [960, 440] on td "93.35" at bounding box center [695, 442] width 551 height 15
click at [960, 446] on td "93.35" at bounding box center [695, 442] width 551 height 15
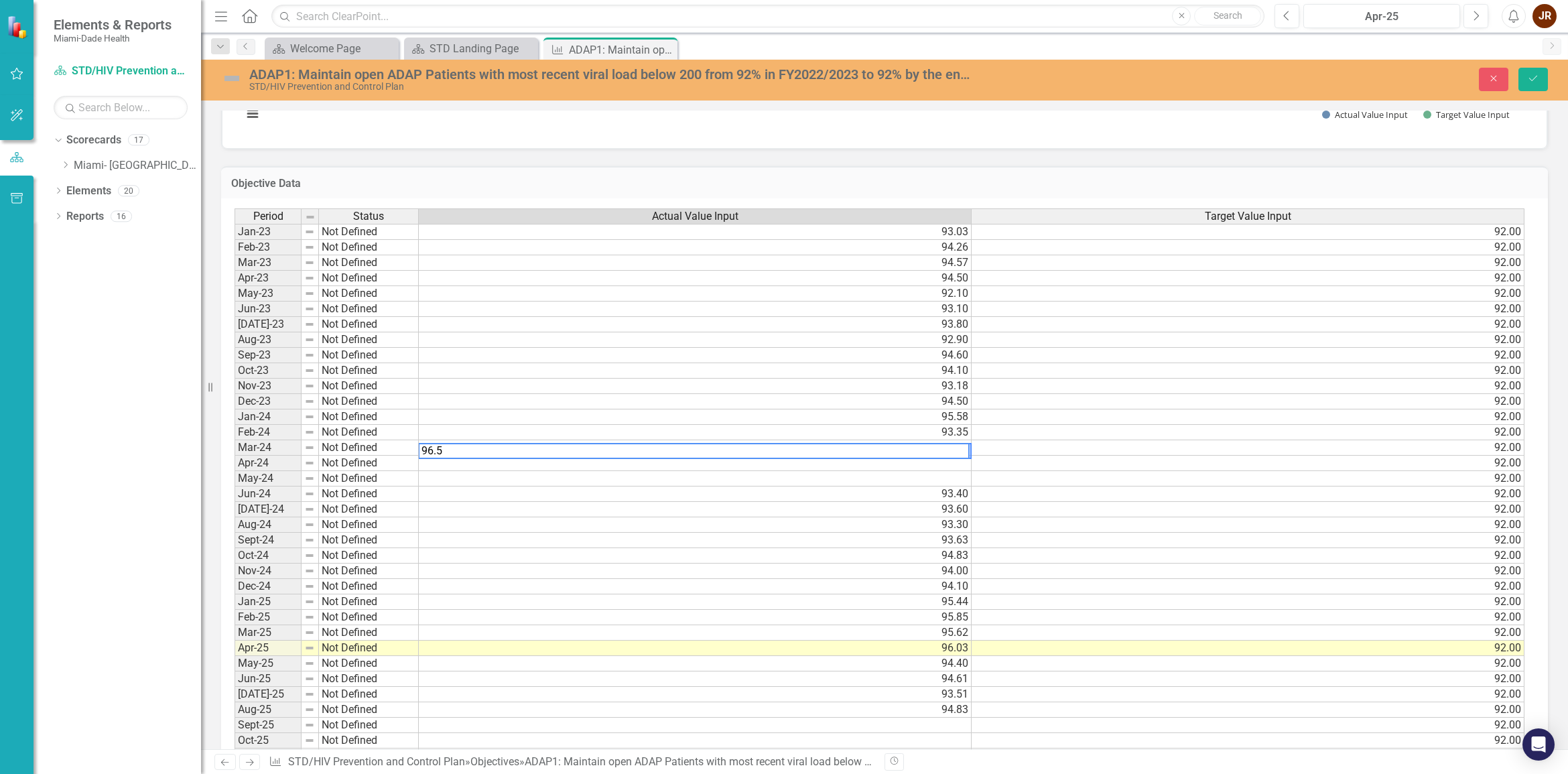
type textarea "96.52"
click at [920, 470] on td at bounding box center [694, 464] width 553 height 15
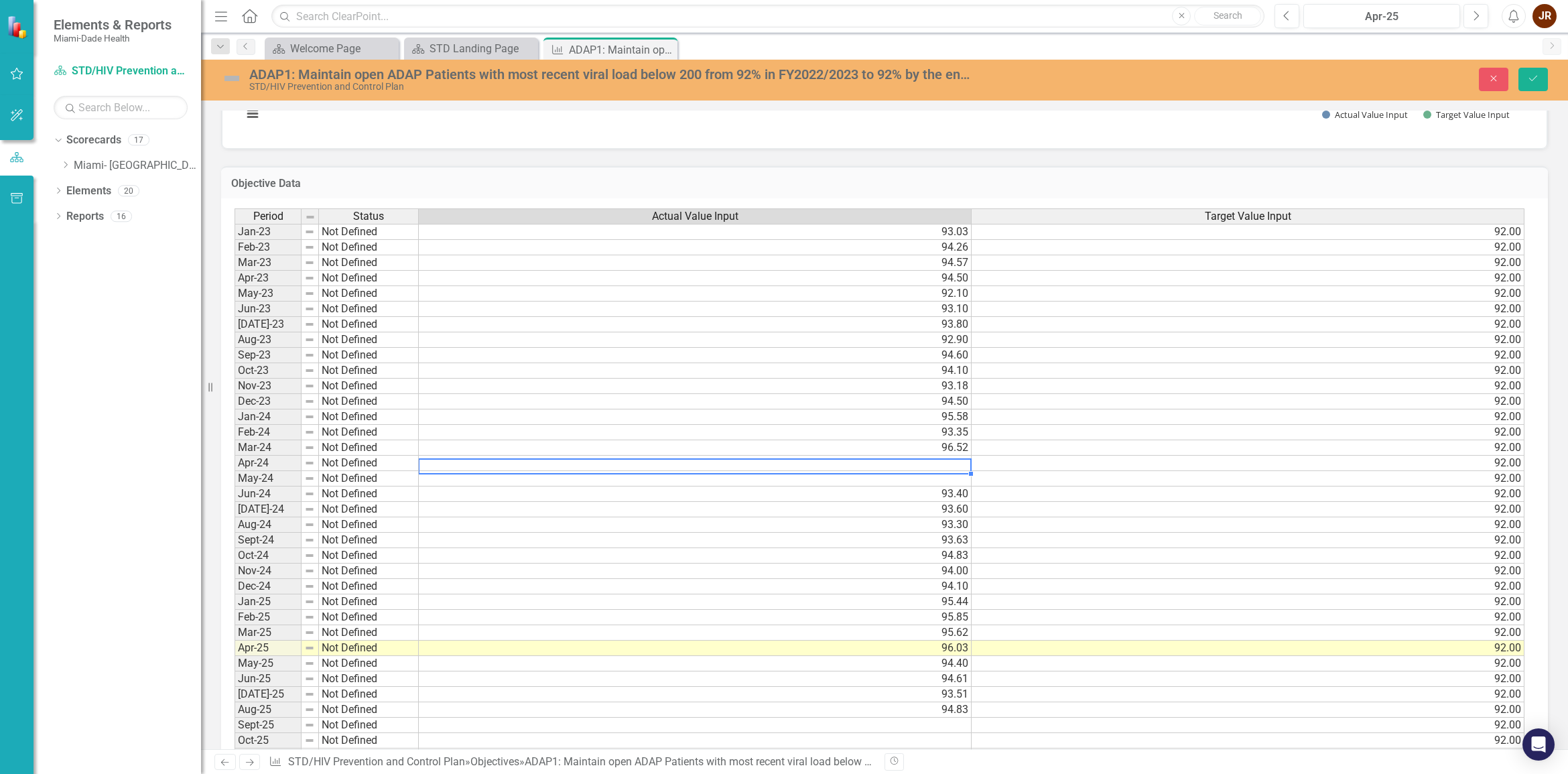
click at [877, 142] on div "Chart Bar chart with 2 data series. The chart has 1 X axis displaying categorie…" at bounding box center [884, 36] width 1326 height 226
click at [800, 471] on td at bounding box center [694, 479] width 553 height 15
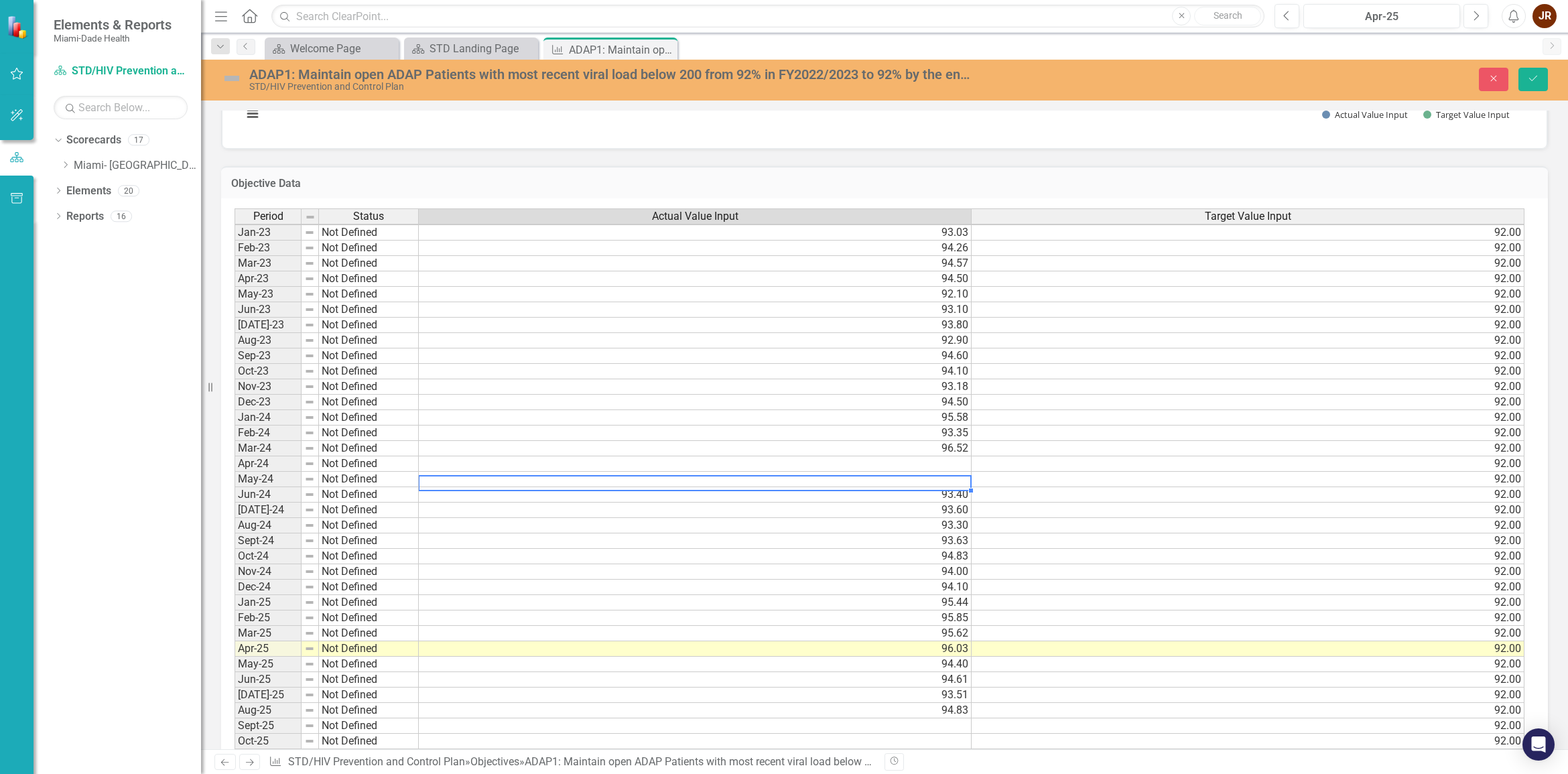
click at [234, 463] on div "Period Status Actual Value Input Target Value Input Jan-23 Not Defined 93.03 92…" at bounding box center [234, 679] width 0 height 941
click at [468, 471] on td at bounding box center [694, 479] width 553 height 15
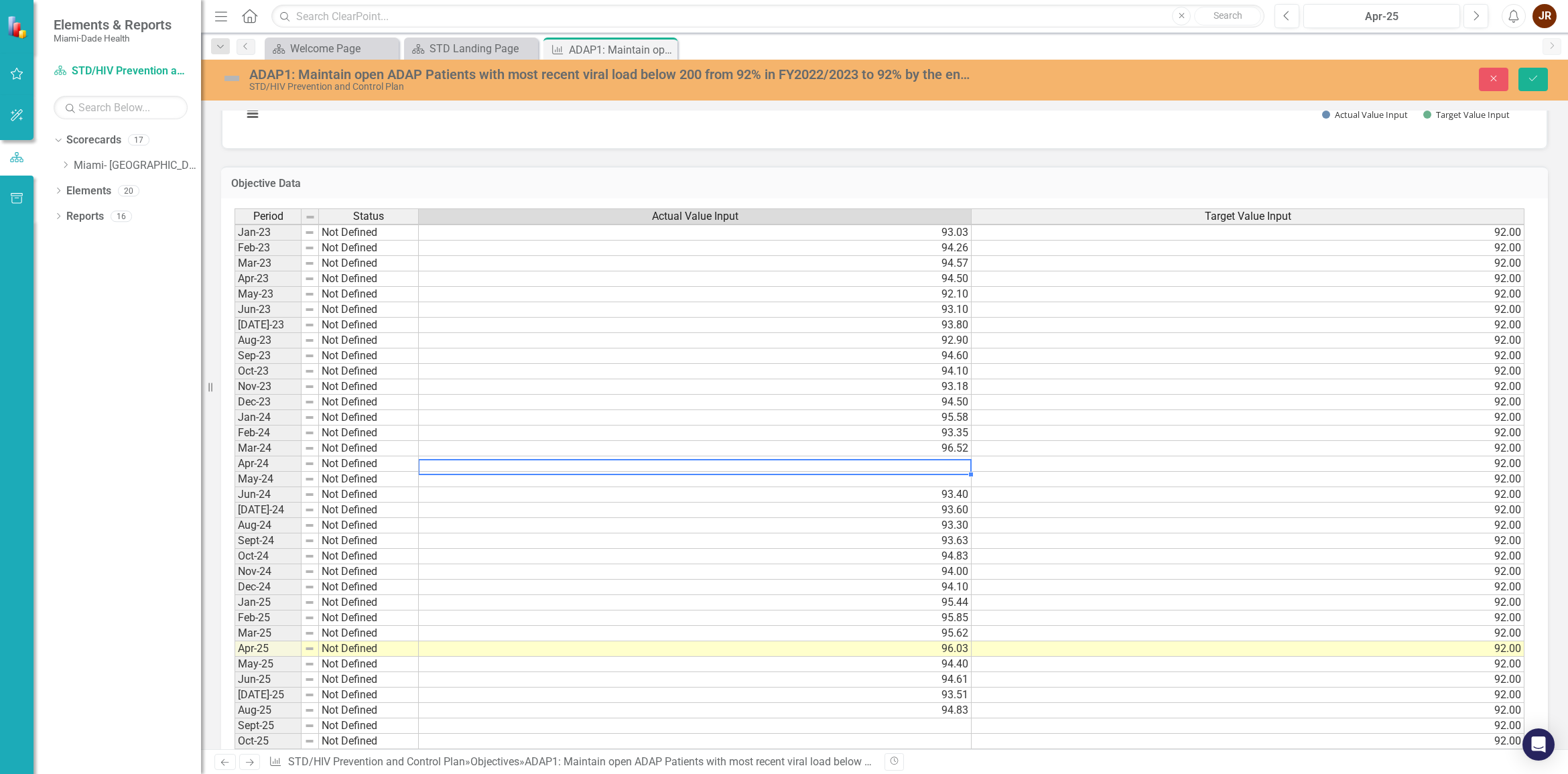
click at [495, 459] on td at bounding box center [694, 464] width 553 height 15
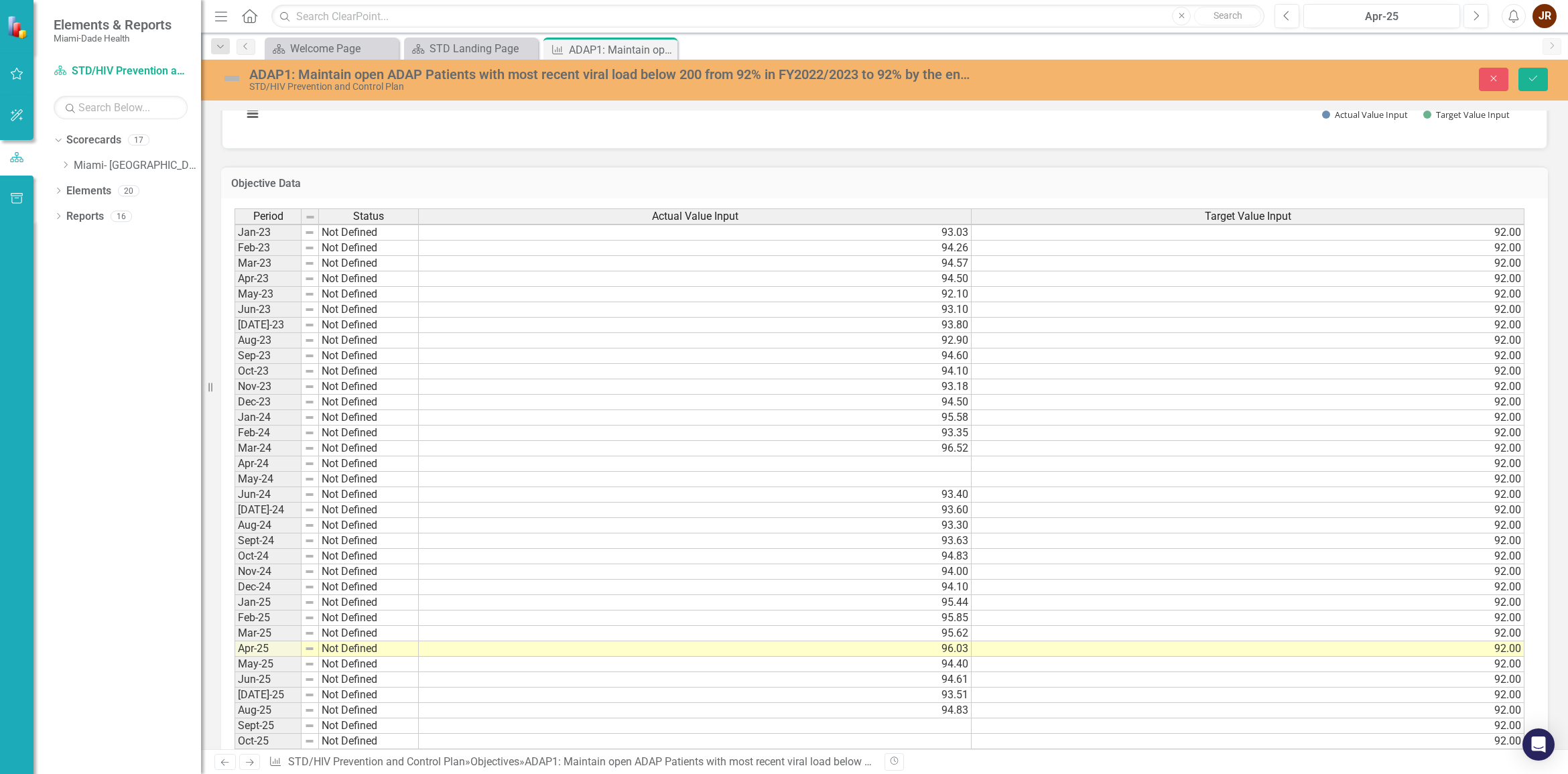
drag, startPoint x: 139, startPoint y: 360, endPoint x: 513, endPoint y: 487, distance: 395.0
click at [142, 360] on div "Dropdown Scorecards 17 Dropdown Miami- Dade County Dropdown Foundational Plans …" at bounding box center [118, 451] width 168 height 645
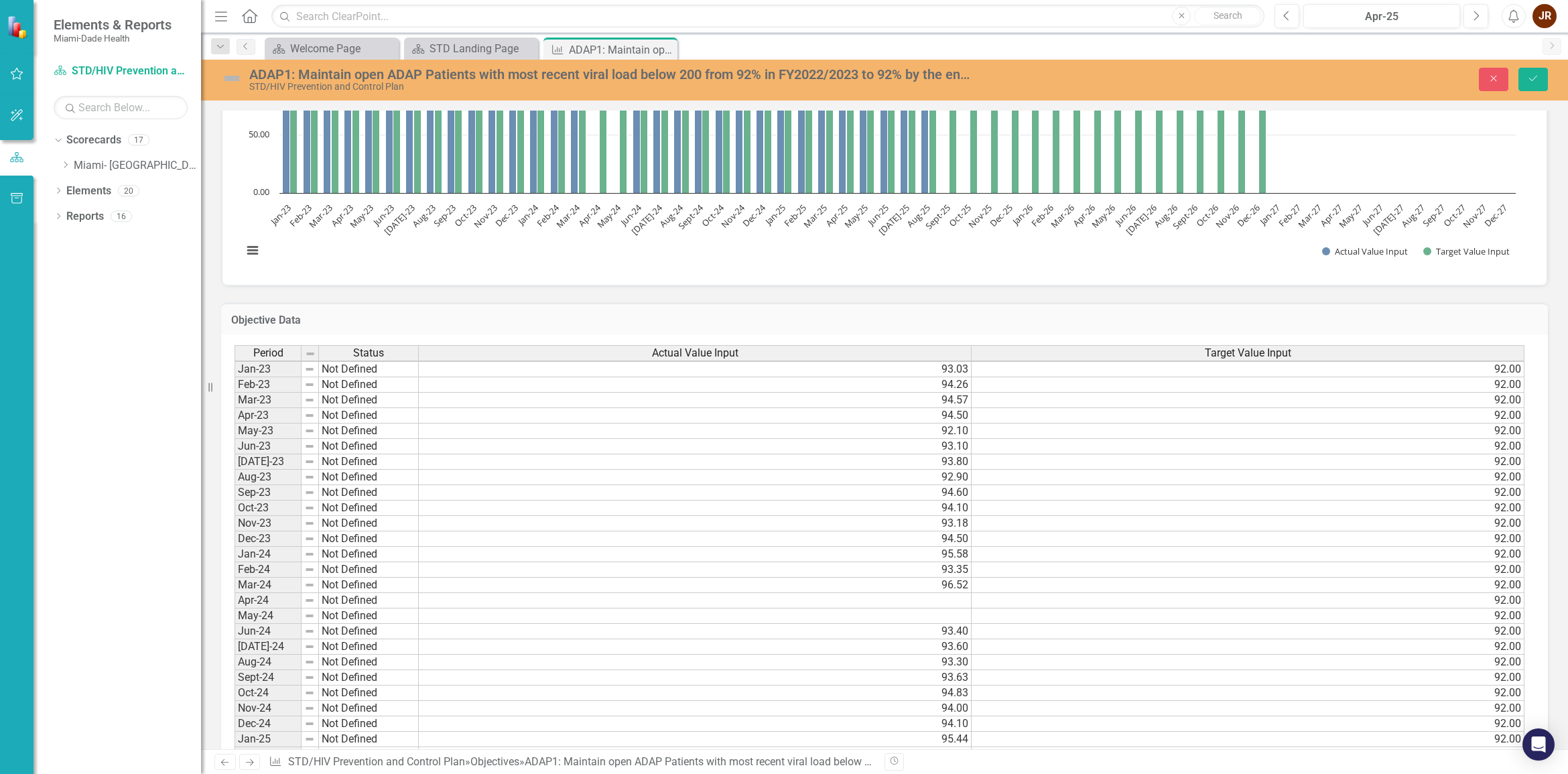
scroll to position [754, 0]
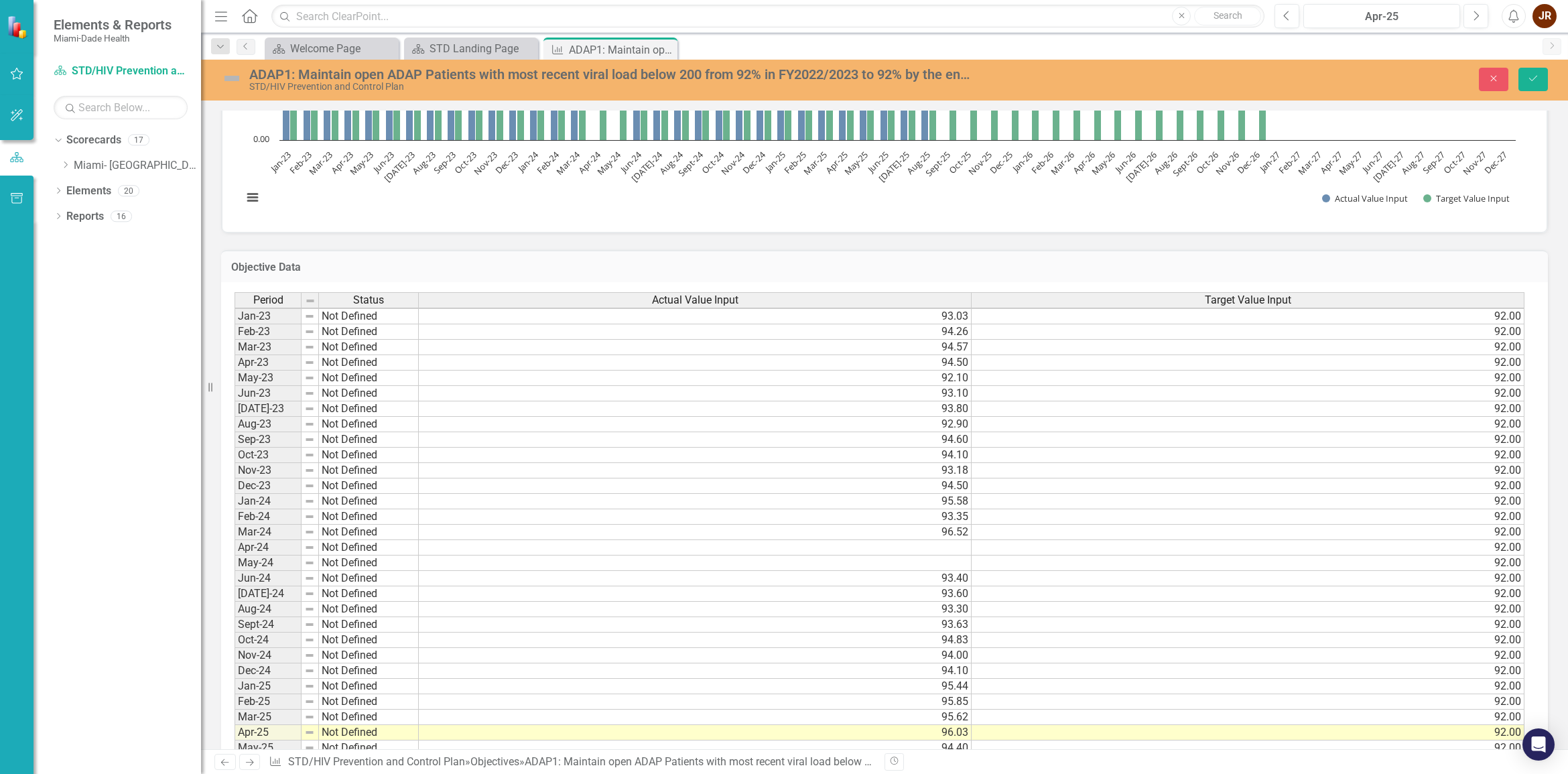
click at [291, 553] on td "Apr-24" at bounding box center [267, 547] width 67 height 15
click at [313, 550] on img at bounding box center [310, 547] width 11 height 11
click at [344, 550] on td "Not Defined" at bounding box center [369, 547] width 100 height 15
click at [234, 547] on div "Period Status Actual Value Input Target Value Input Jan-23 Not Defined 93.03 92…" at bounding box center [234, 762] width 0 height 941
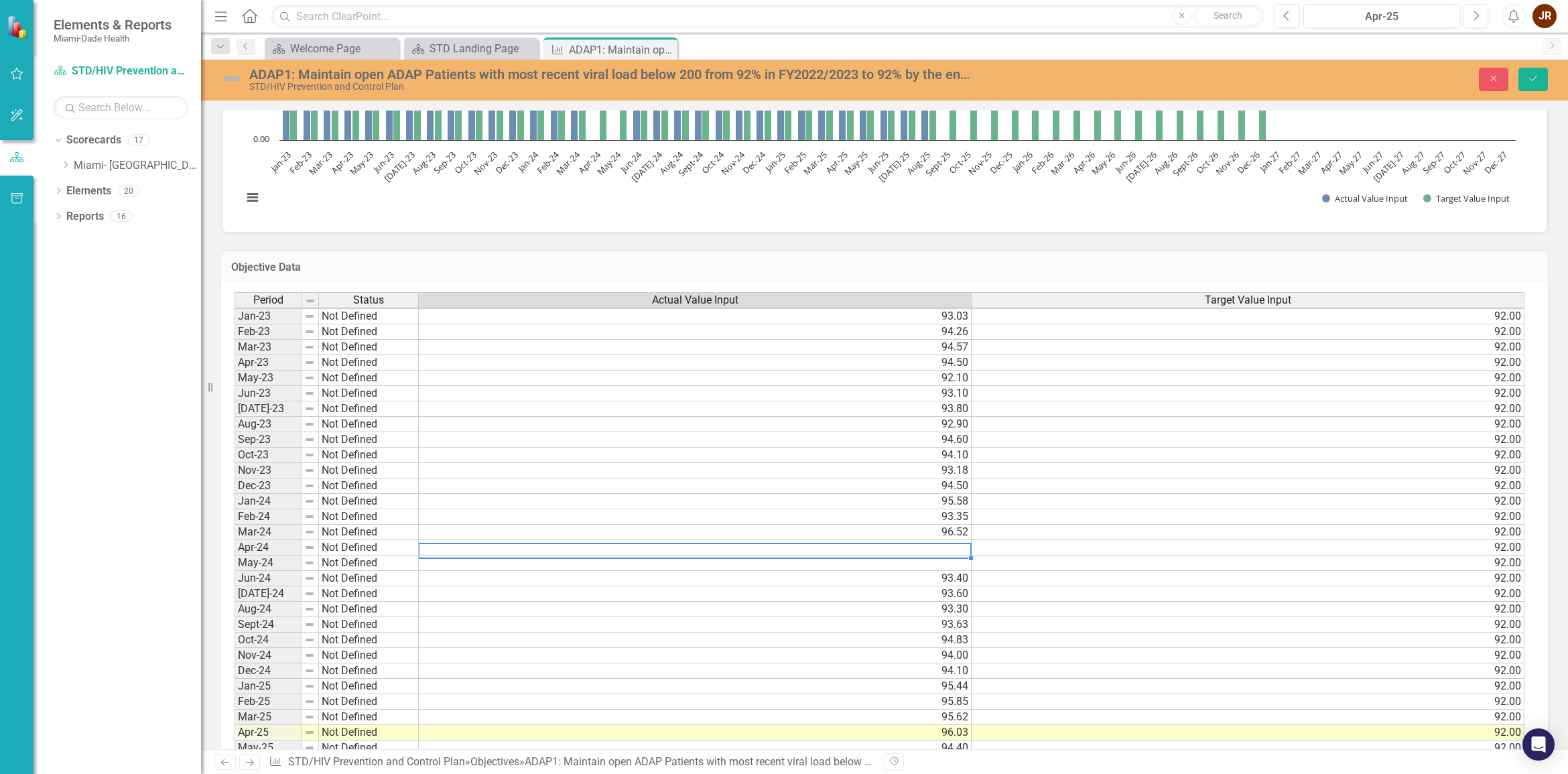
click at [309, 299] on img at bounding box center [310, 300] width 11 height 11
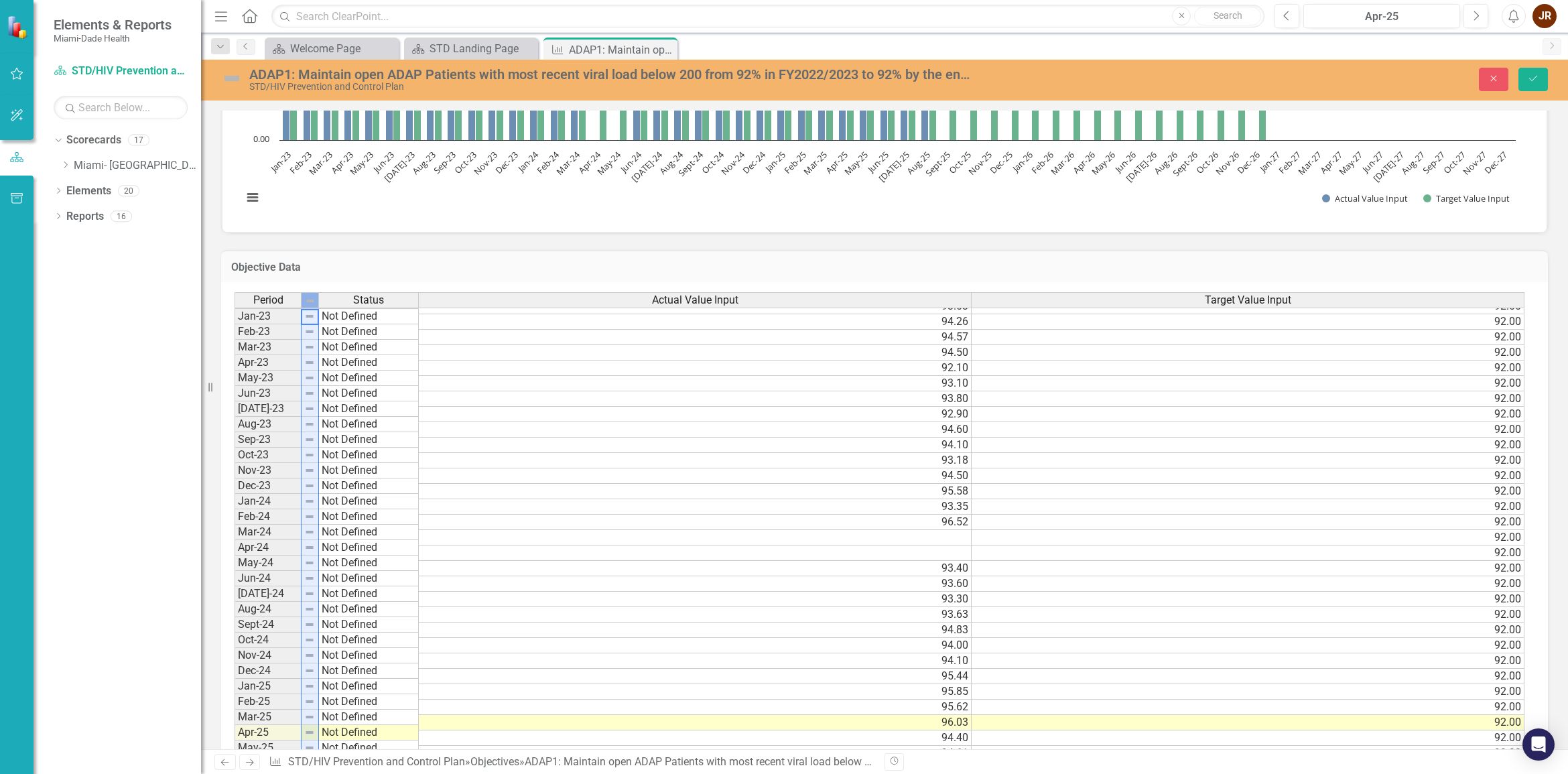
click at [339, 299] on div "Status" at bounding box center [368, 300] width 99 height 14
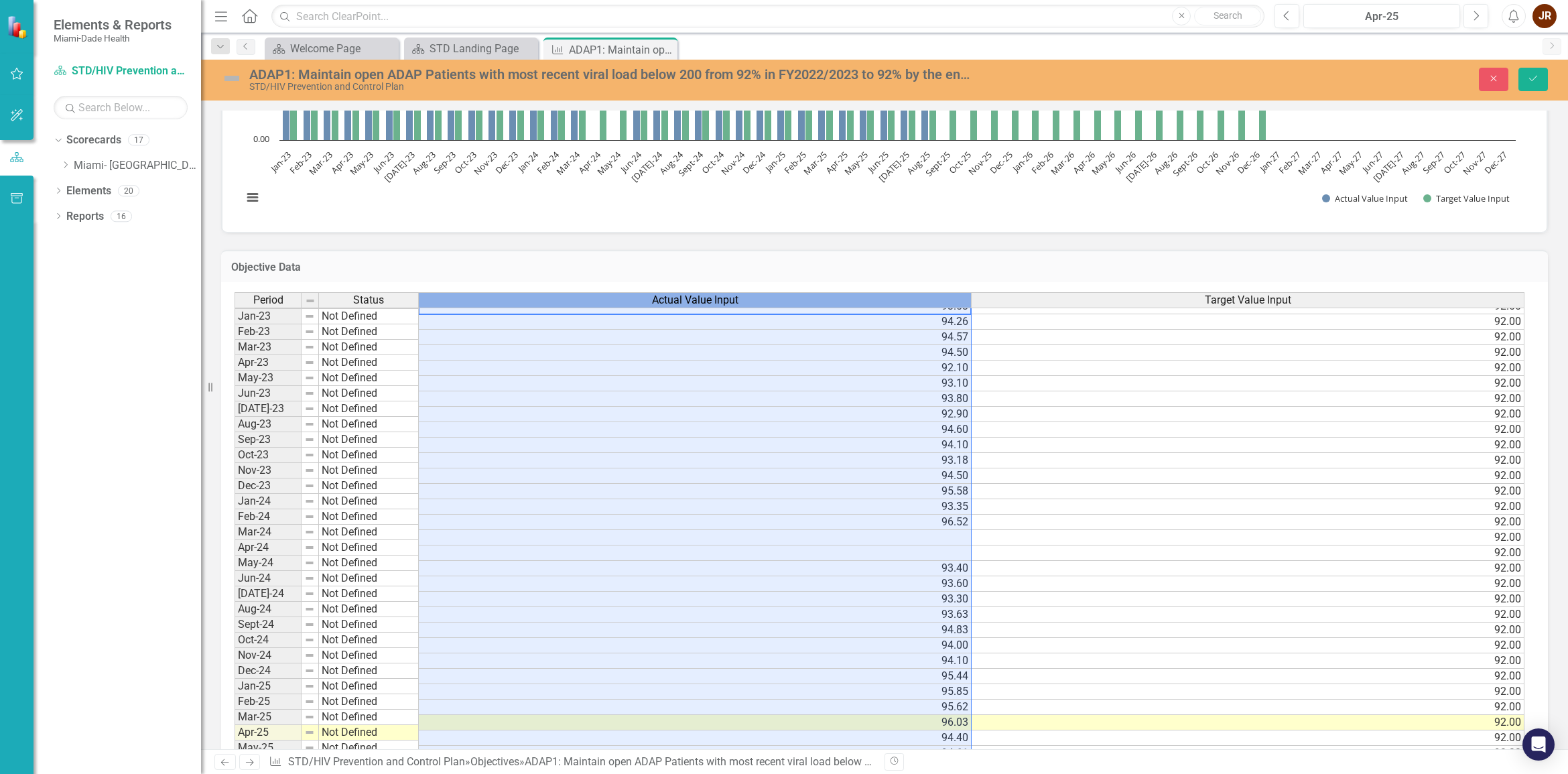
click at [498, 305] on div "Actual Value Input" at bounding box center [694, 300] width 553 height 14
click at [1273, 228] on div "Chart Bar chart with 2 data series. The chart has 1 X axis displaying categorie…" at bounding box center [884, 120] width 1326 height 226
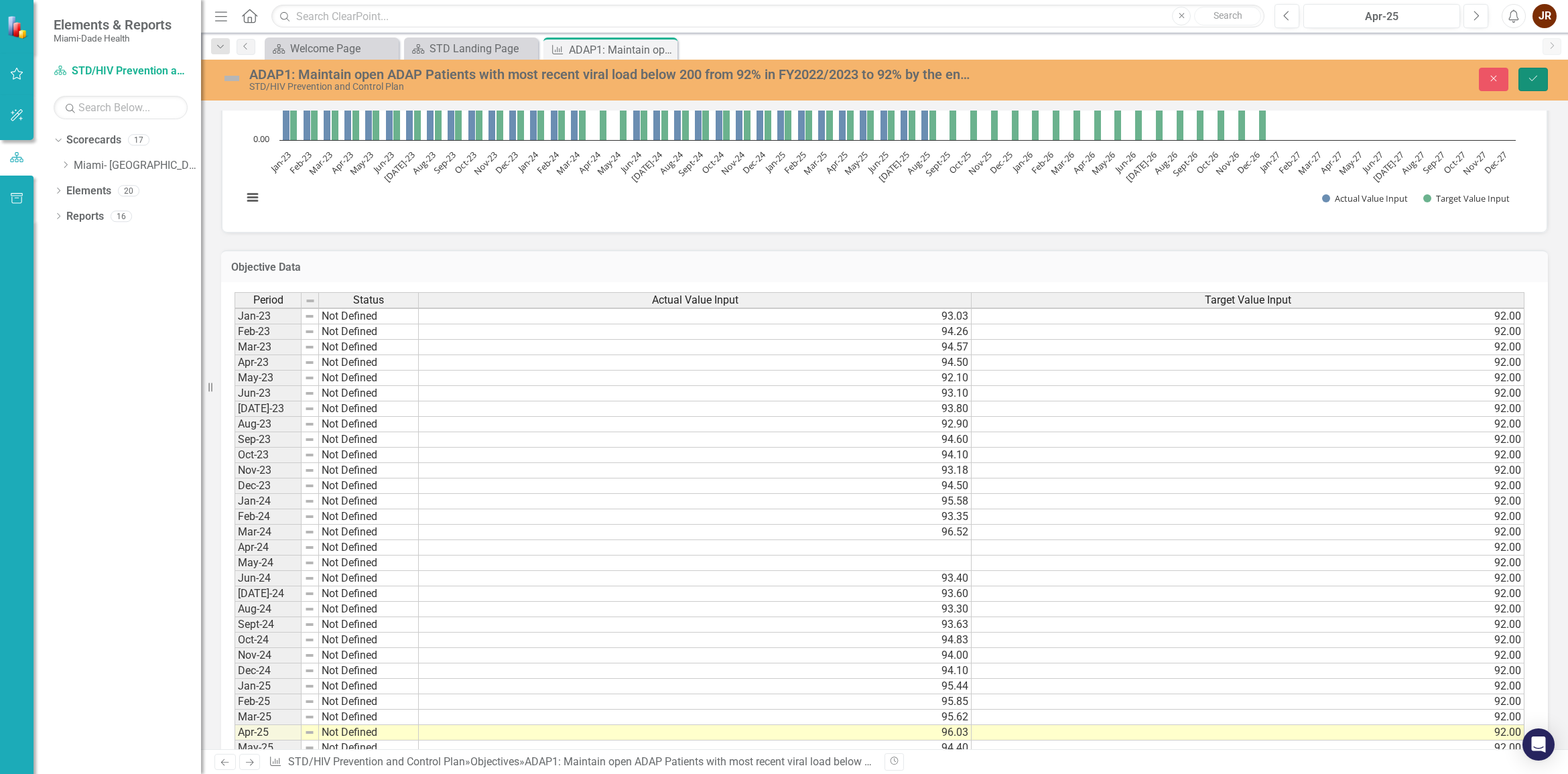
click at [1525, 85] on button "Save" at bounding box center [1533, 79] width 30 height 23
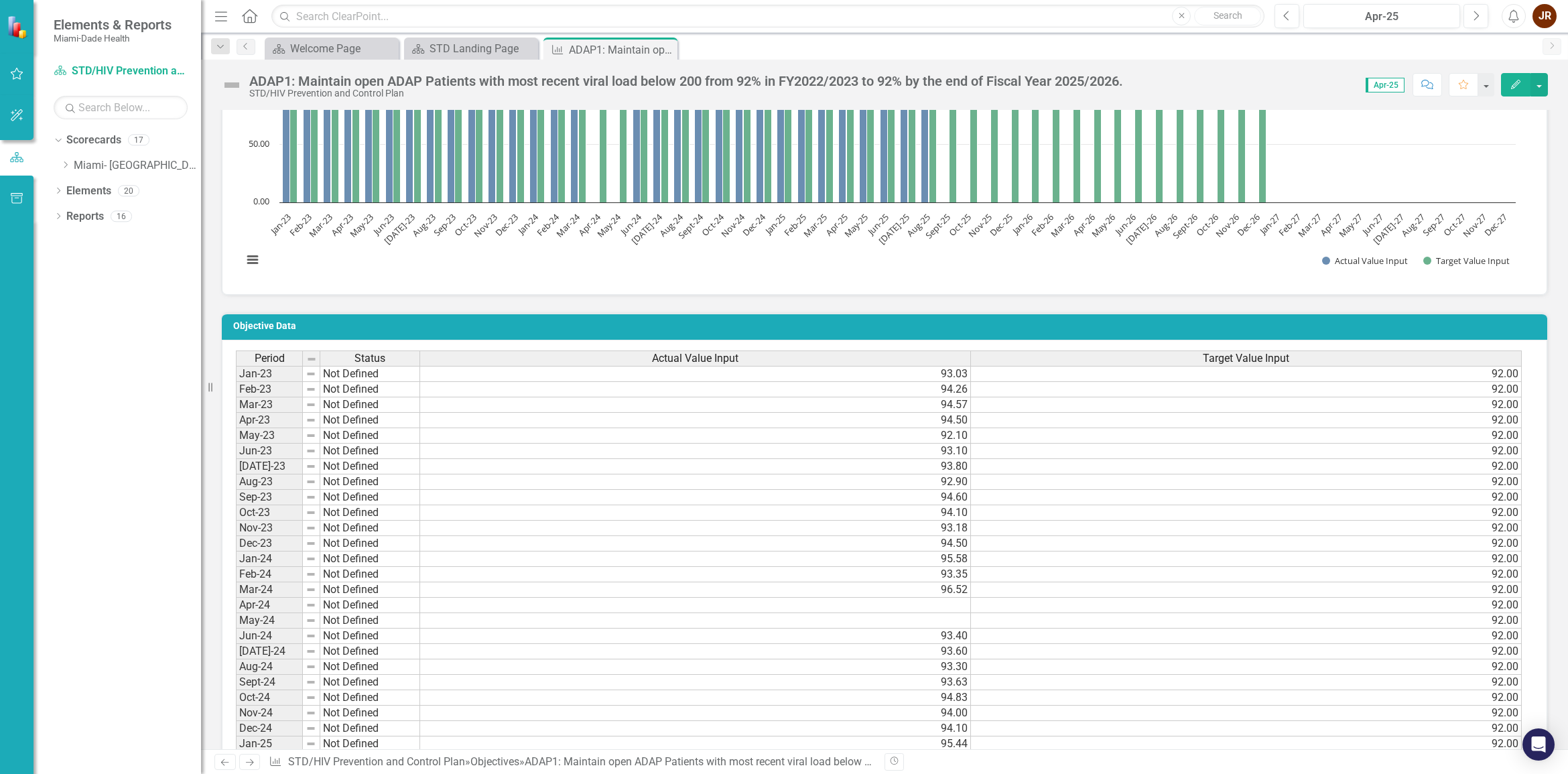
scroll to position [838, 0]
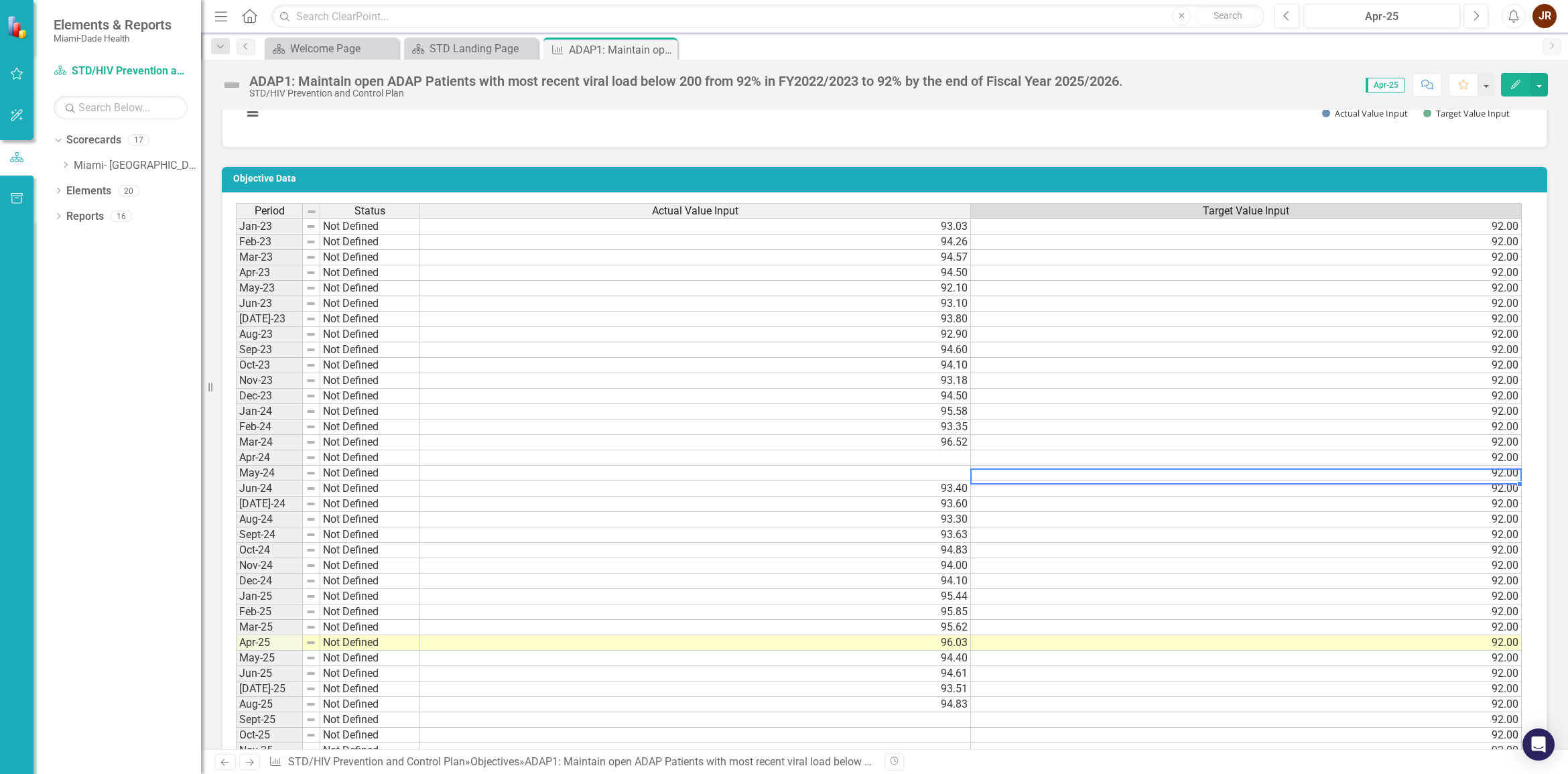
click at [1117, 469] on td "92.00" at bounding box center [1246, 473] width 551 height 15
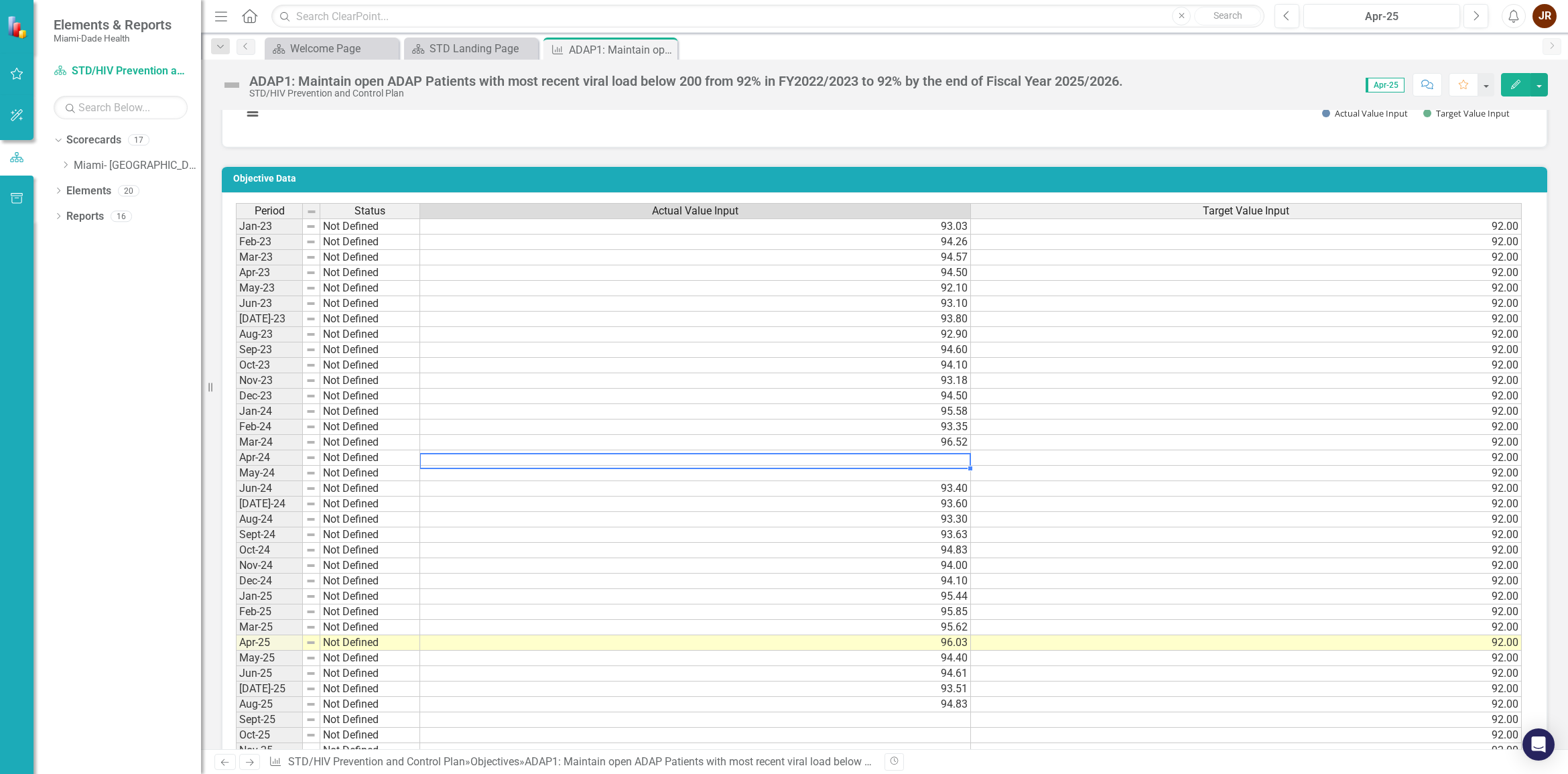
click at [960, 456] on td at bounding box center [695, 458] width 551 height 15
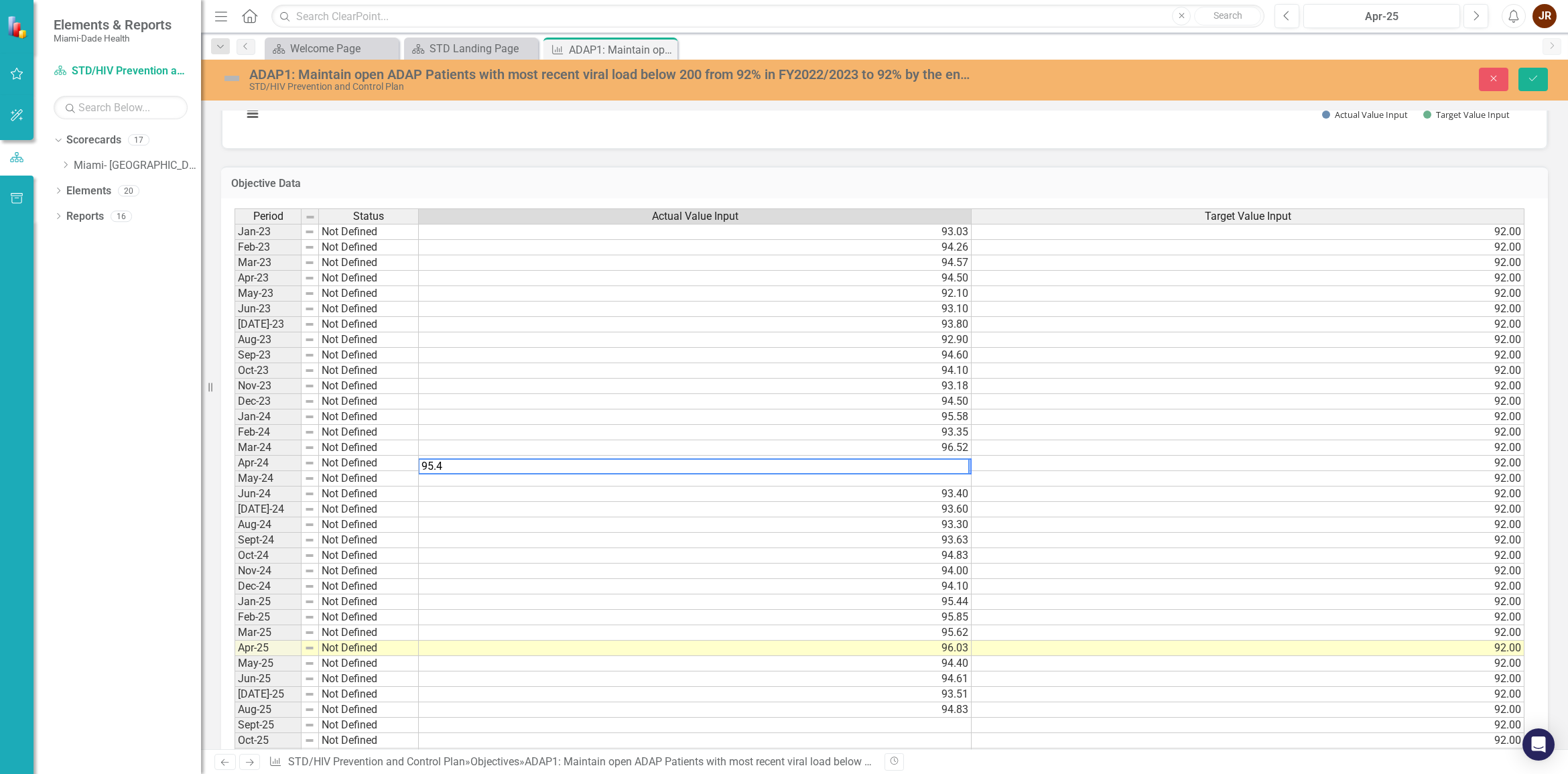
type textarea "95.41"
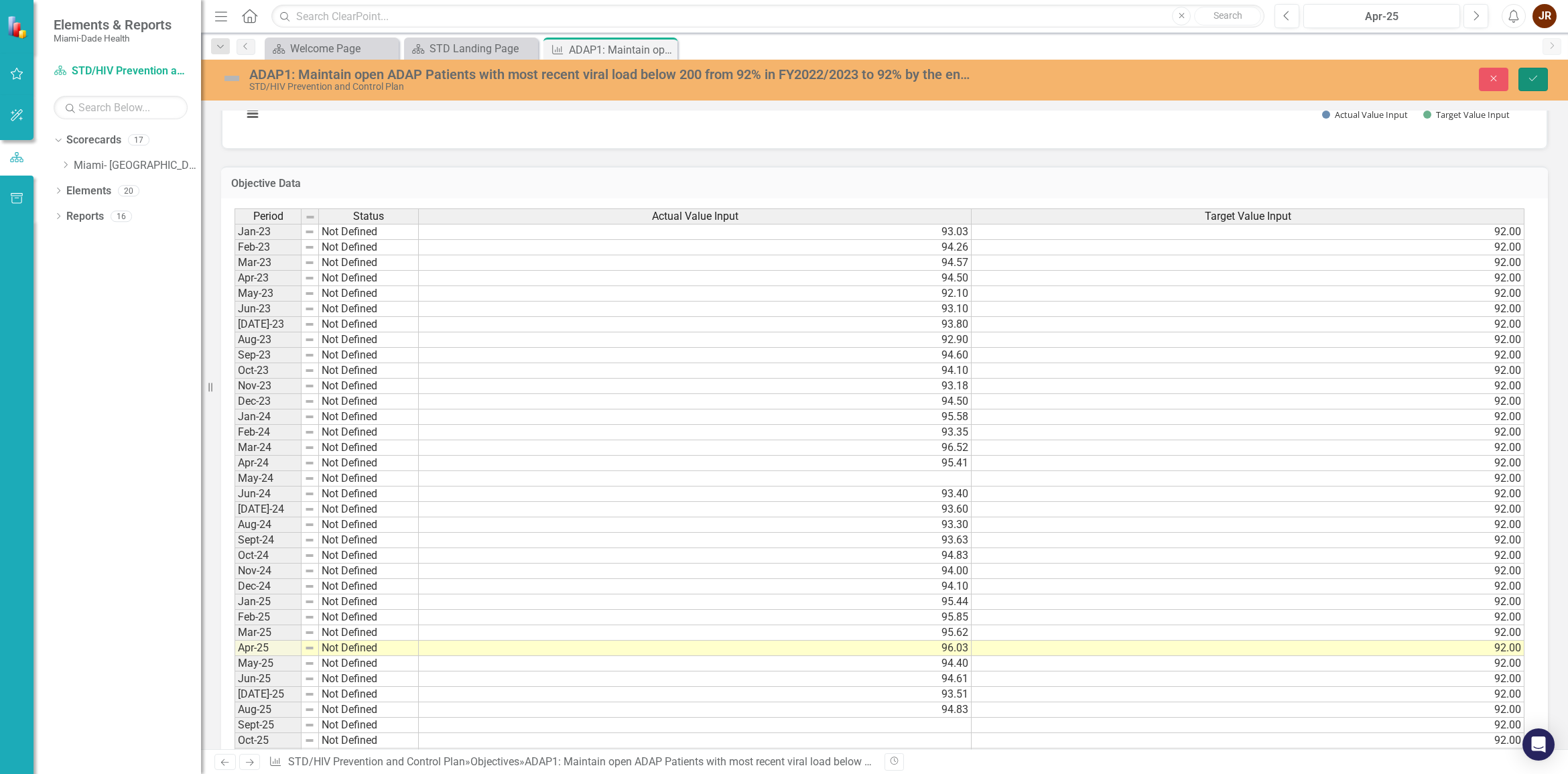
click at [1532, 79] on icon "Save" at bounding box center [1533, 78] width 13 height 10
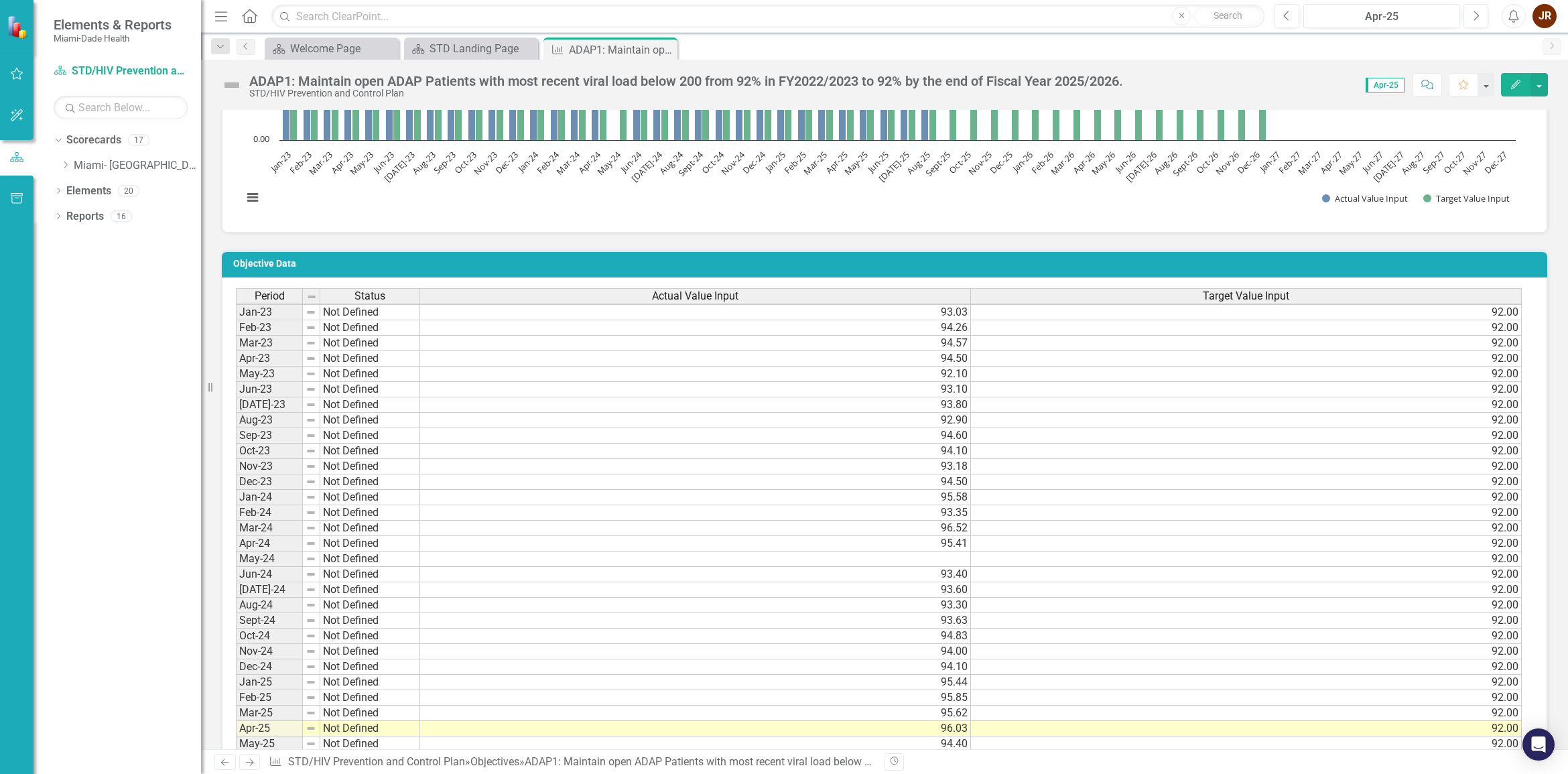
scroll to position [754, 0]
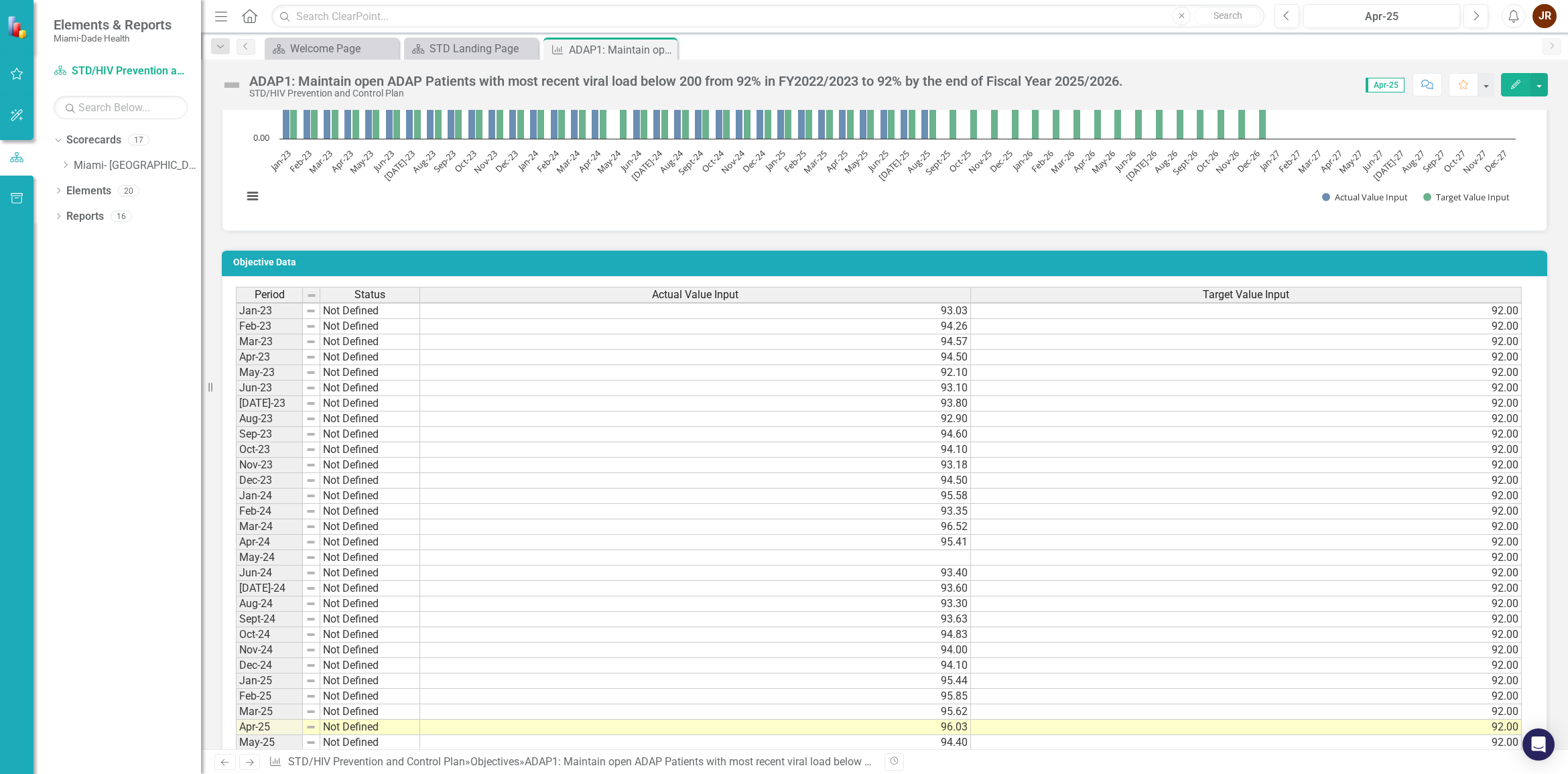
click at [1056, 566] on td "92.00" at bounding box center [1246, 574] width 551 height 15
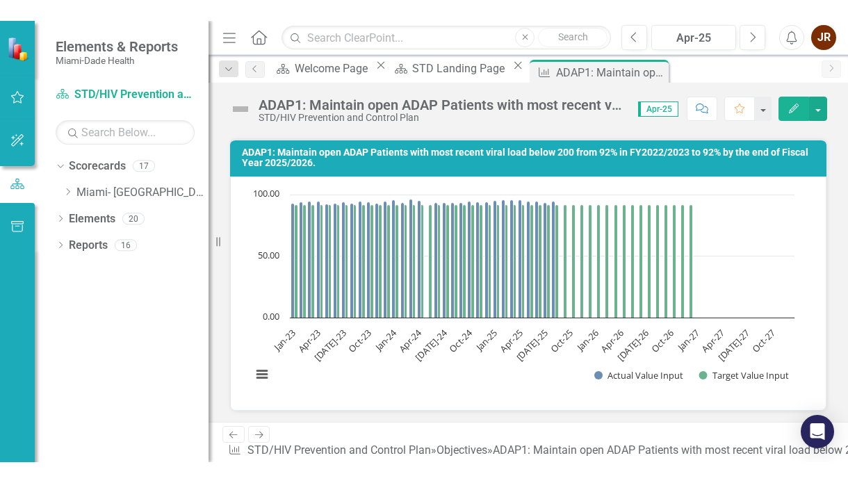
scroll to position [946, 0]
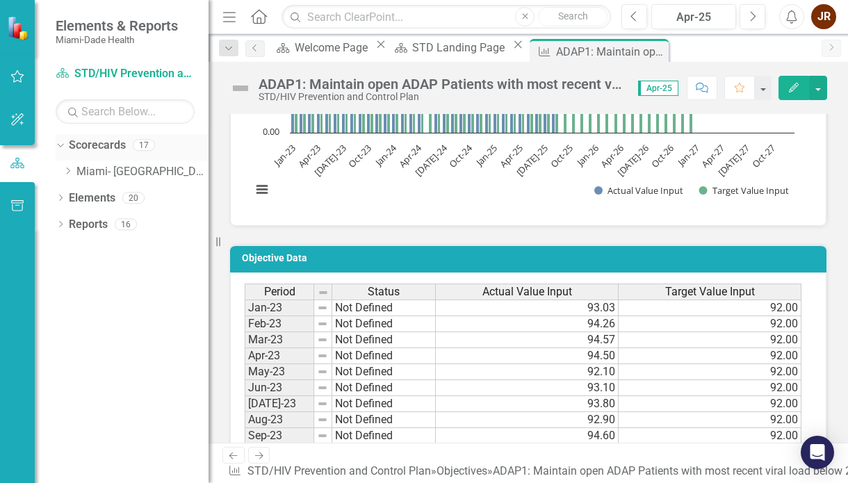
click at [56, 145] on icon "Dropdown" at bounding box center [59, 145] width 8 height 10
click at [59, 149] on icon "Dropdown" at bounding box center [61, 147] width 10 height 8
click at [83, 72] on link "Scorecard STD/HIV Prevention and Control Plan" at bounding box center [125, 74] width 139 height 16
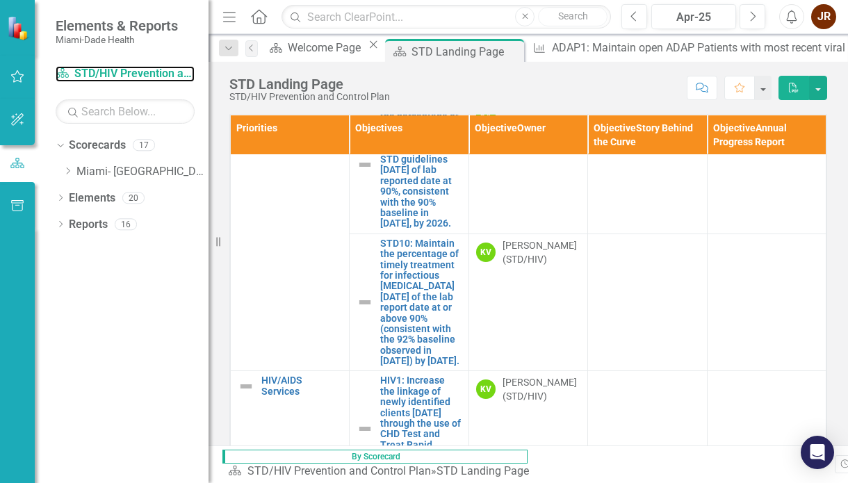
scroll to position [1389, 0]
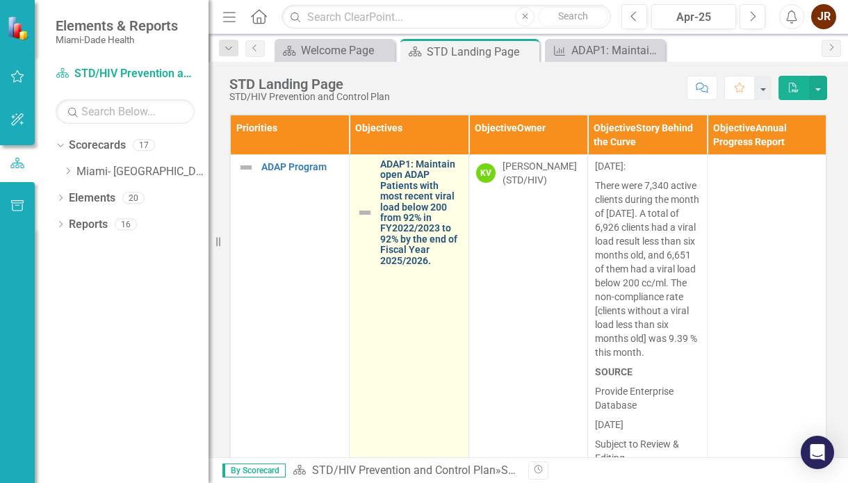
click at [404, 213] on link "ADAP1: Maintain open ADAP Patients with most recent viral load below 200 from 9…" at bounding box center [420, 212] width 81 height 107
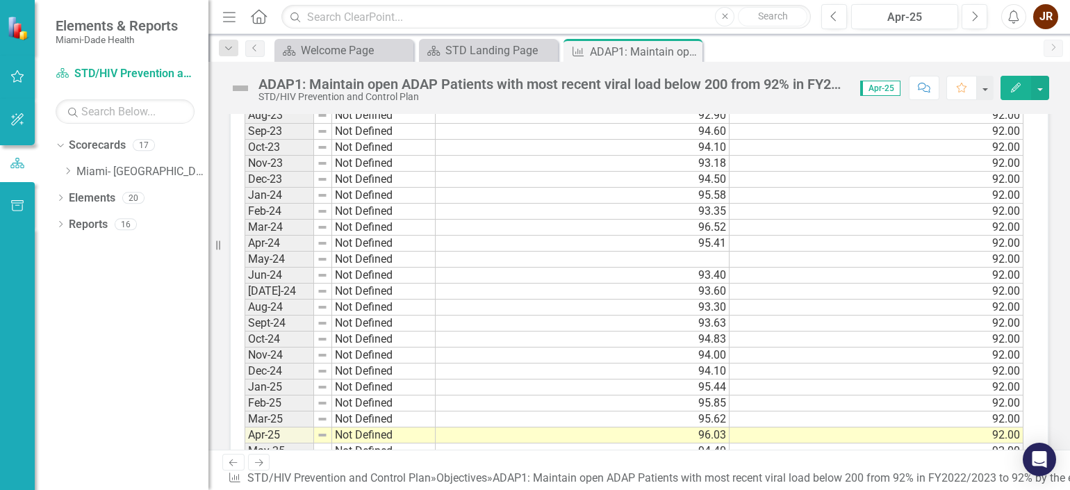
scroll to position [1208, 0]
